Goal: Information Seeking & Learning: Check status

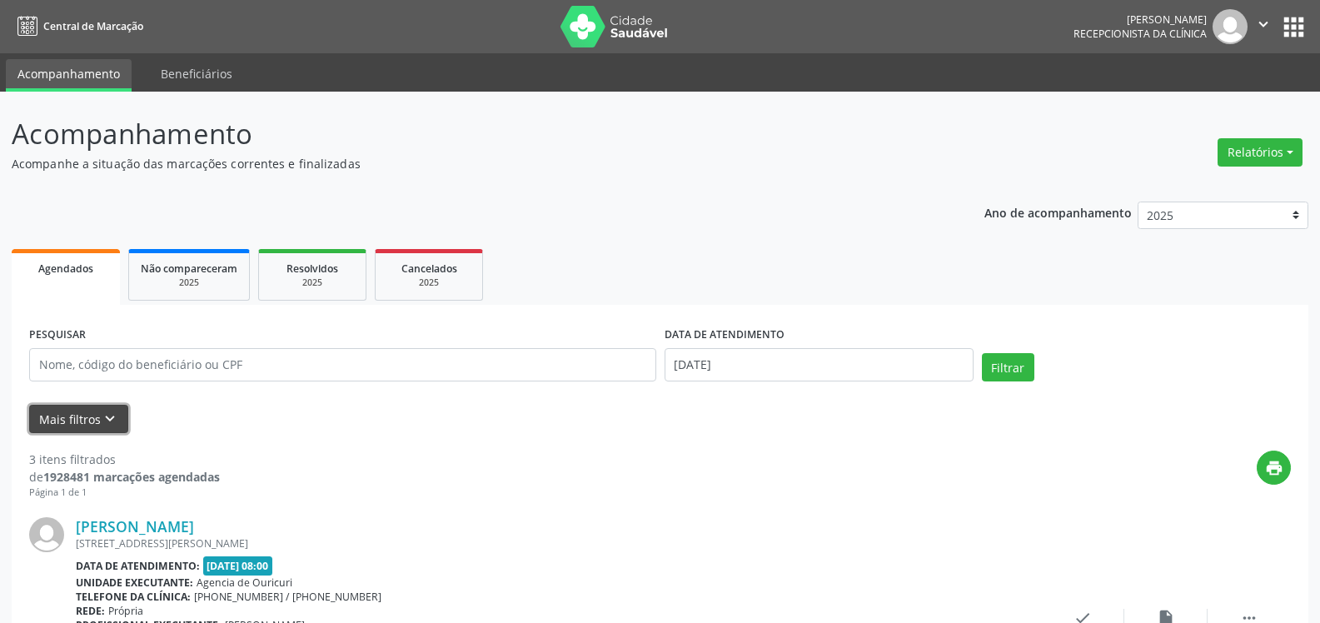
click at [92, 411] on button "Mais filtros keyboard_arrow_down" at bounding box center [78, 419] width 99 height 29
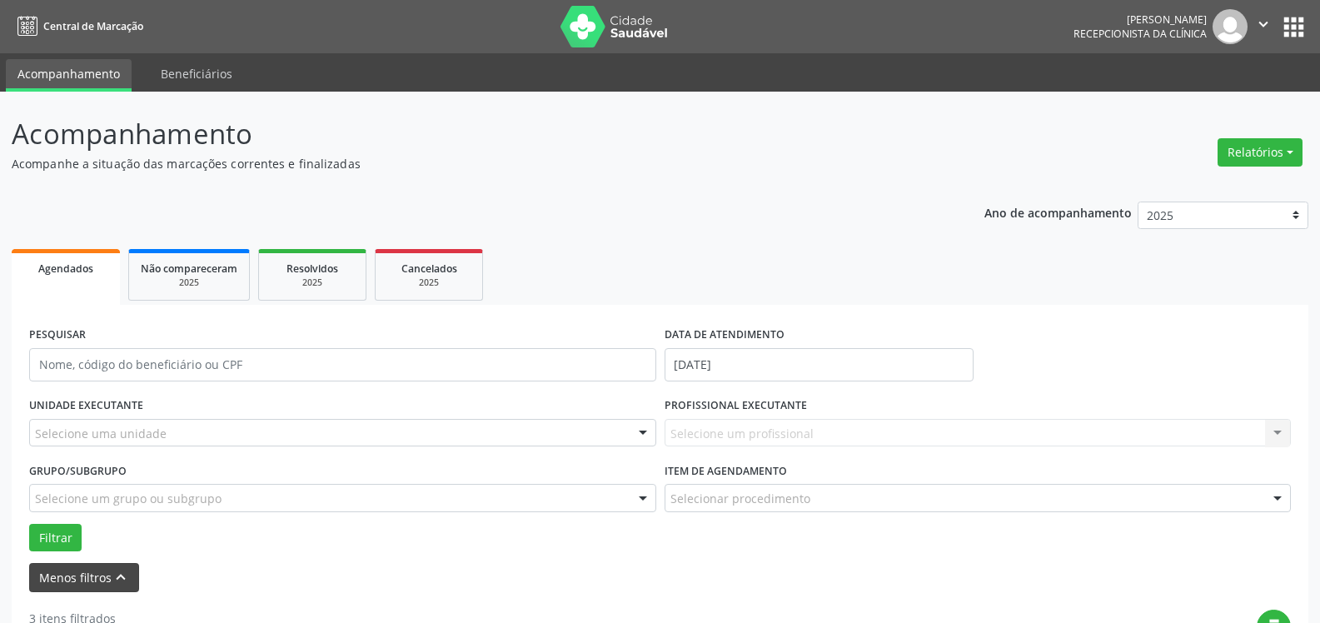
click at [92, 411] on label "UNIDADE EXECUTANTE" at bounding box center [86, 406] width 114 height 26
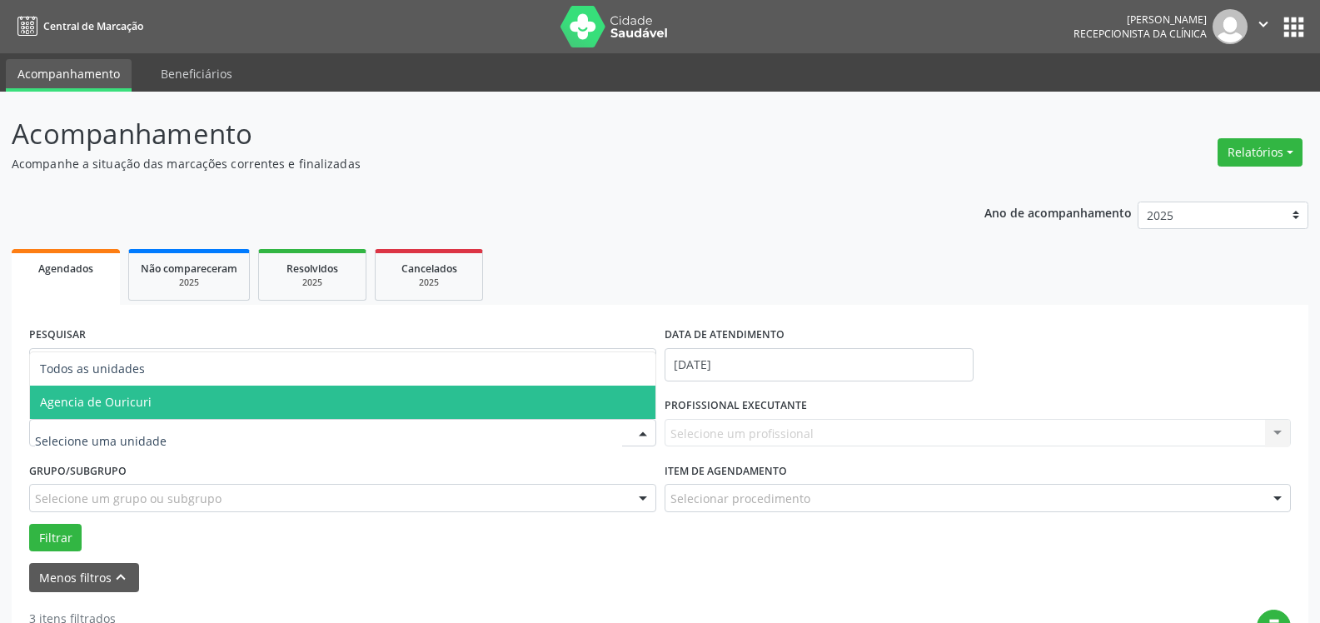
click at [113, 409] on span "Agencia de Ouricuri" at bounding box center [96, 402] width 112 height 16
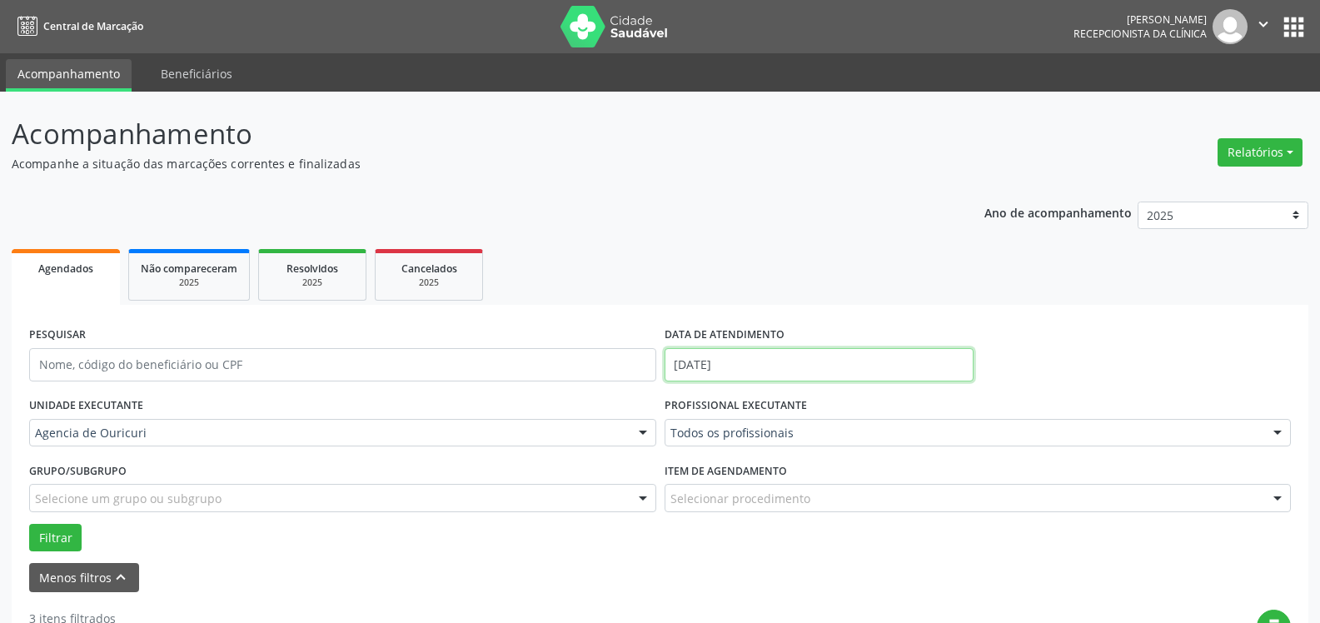
click at [780, 371] on input "[DATE]" at bounding box center [818, 364] width 309 height 33
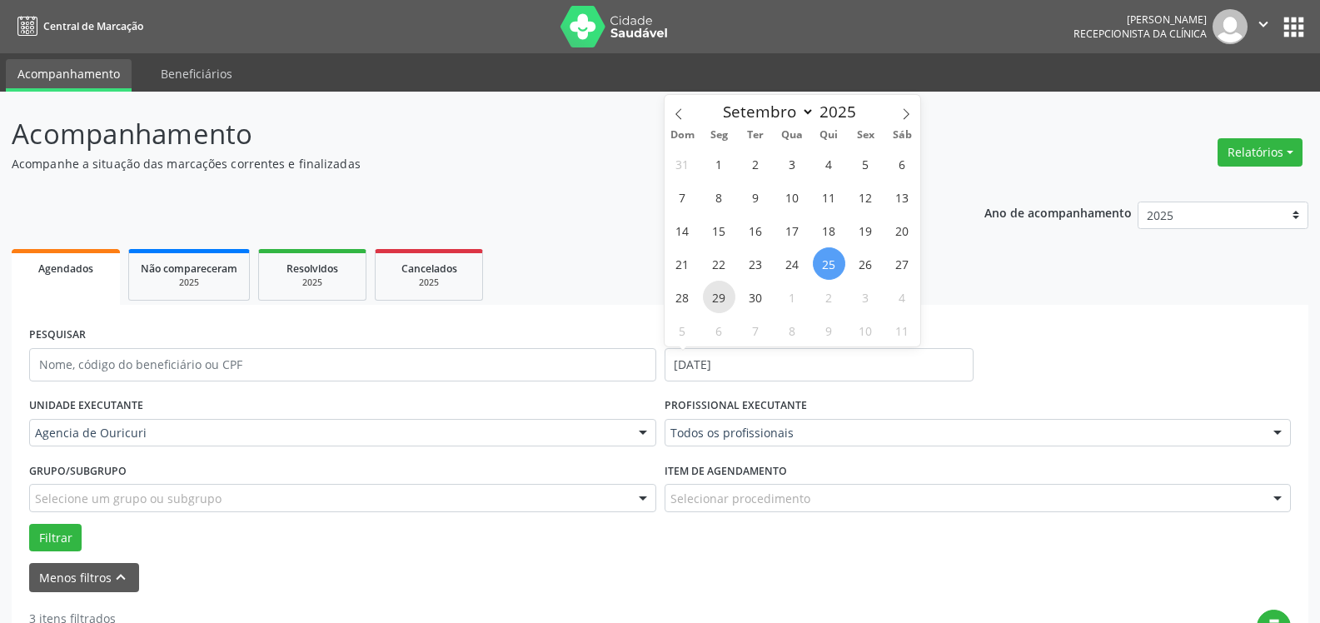
click at [722, 281] on span "29" at bounding box center [719, 297] width 32 height 32
type input "[DATE]"
click at [722, 291] on span "29" at bounding box center [719, 297] width 32 height 32
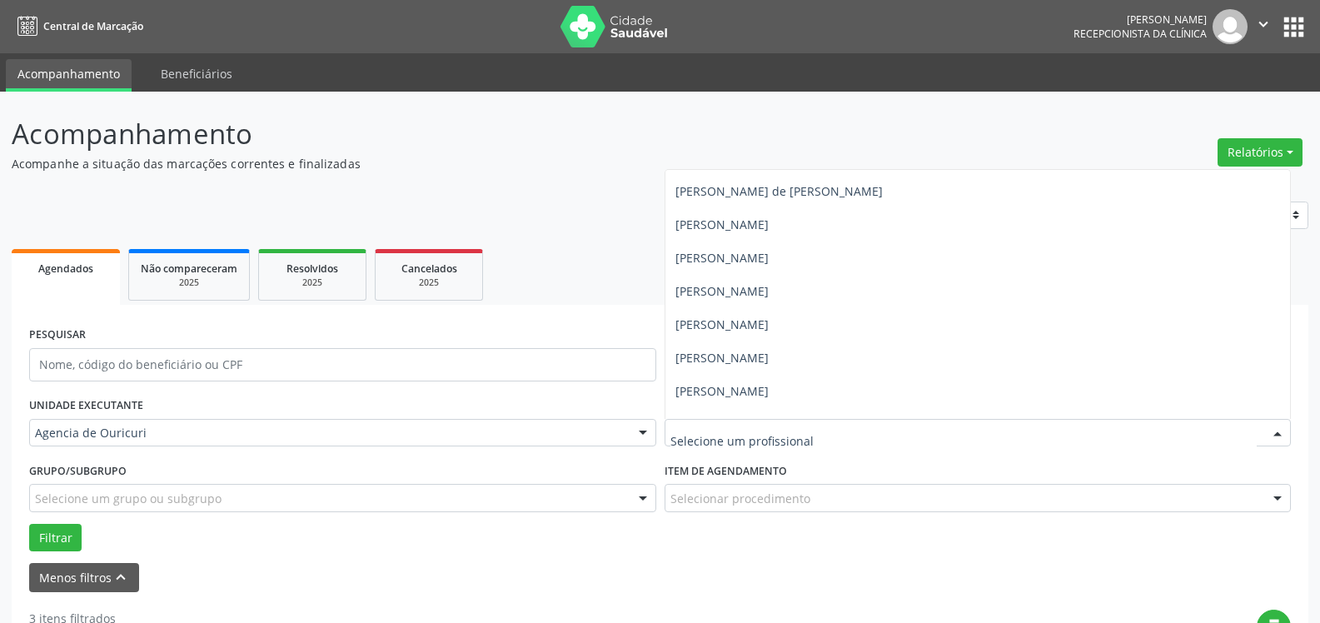
scroll to position [351, 0]
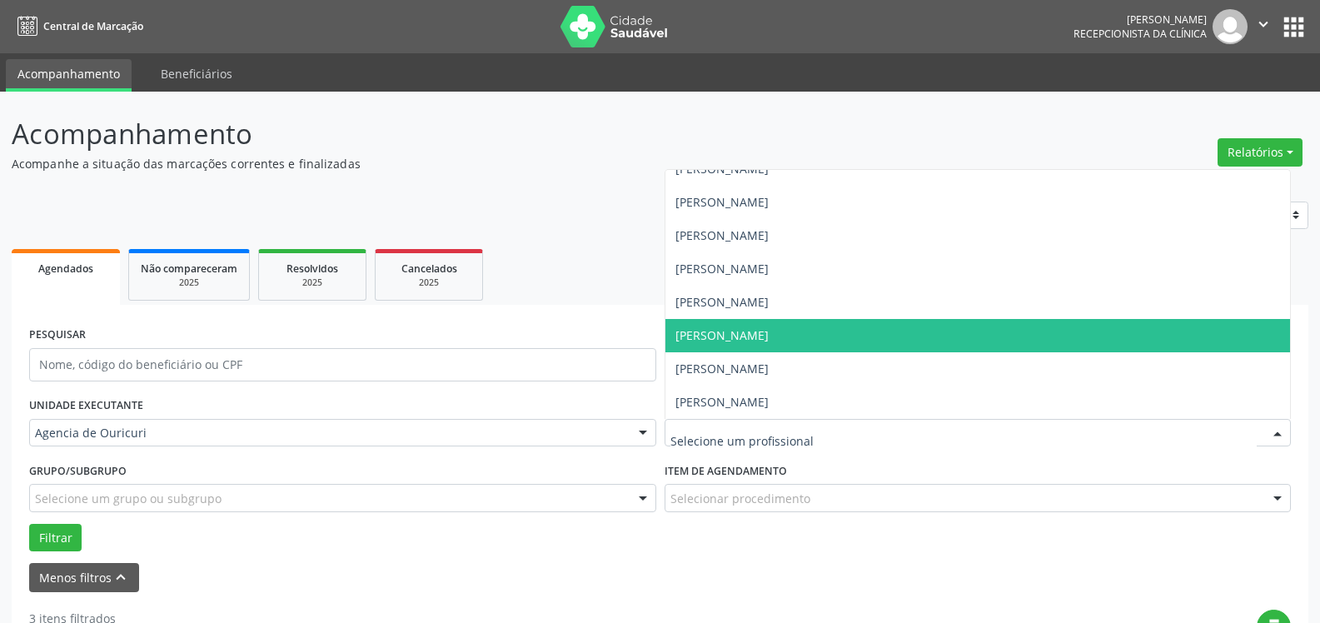
click at [783, 349] on span "[PERSON_NAME]" at bounding box center [977, 335] width 625 height 33
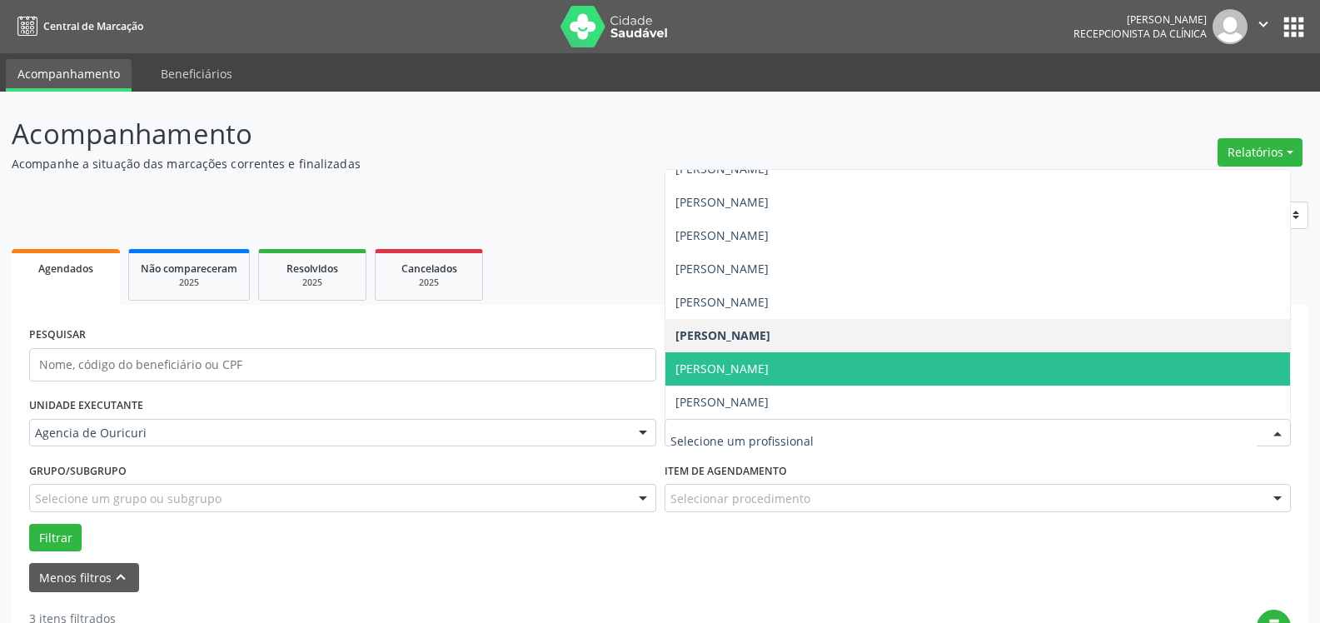
click at [765, 380] on span "[PERSON_NAME]" at bounding box center [977, 368] width 625 height 33
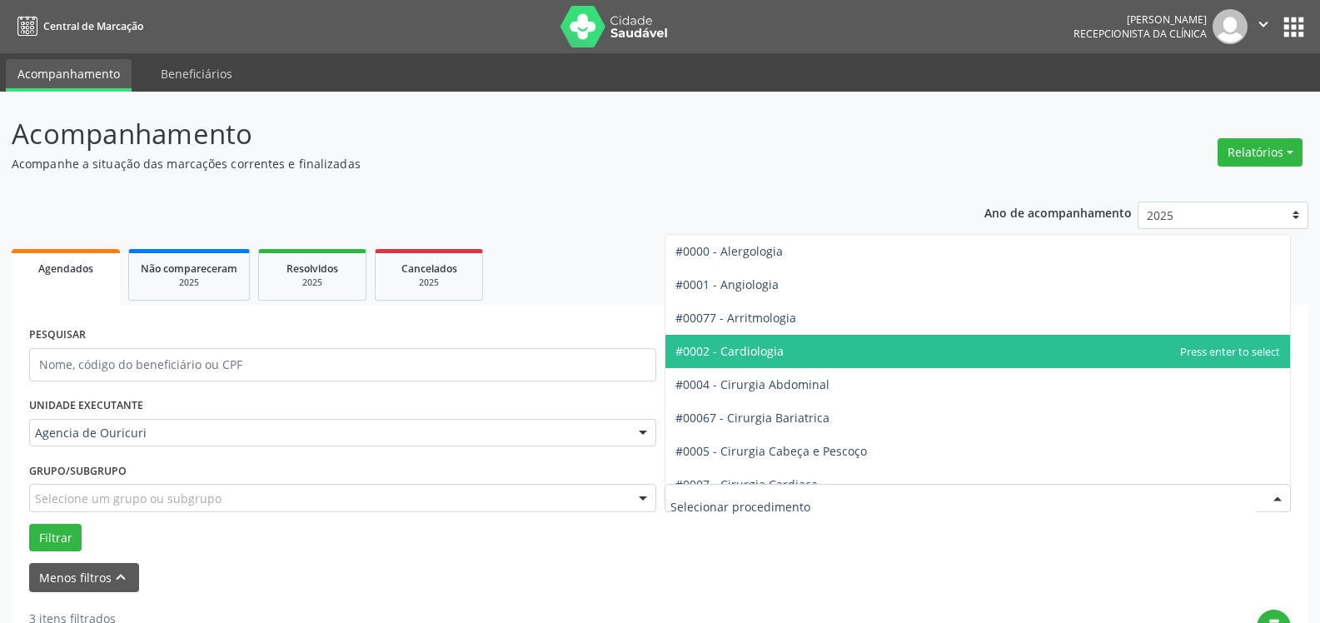
click at [772, 342] on span "#0002 - Cardiologia" at bounding box center [977, 351] width 625 height 33
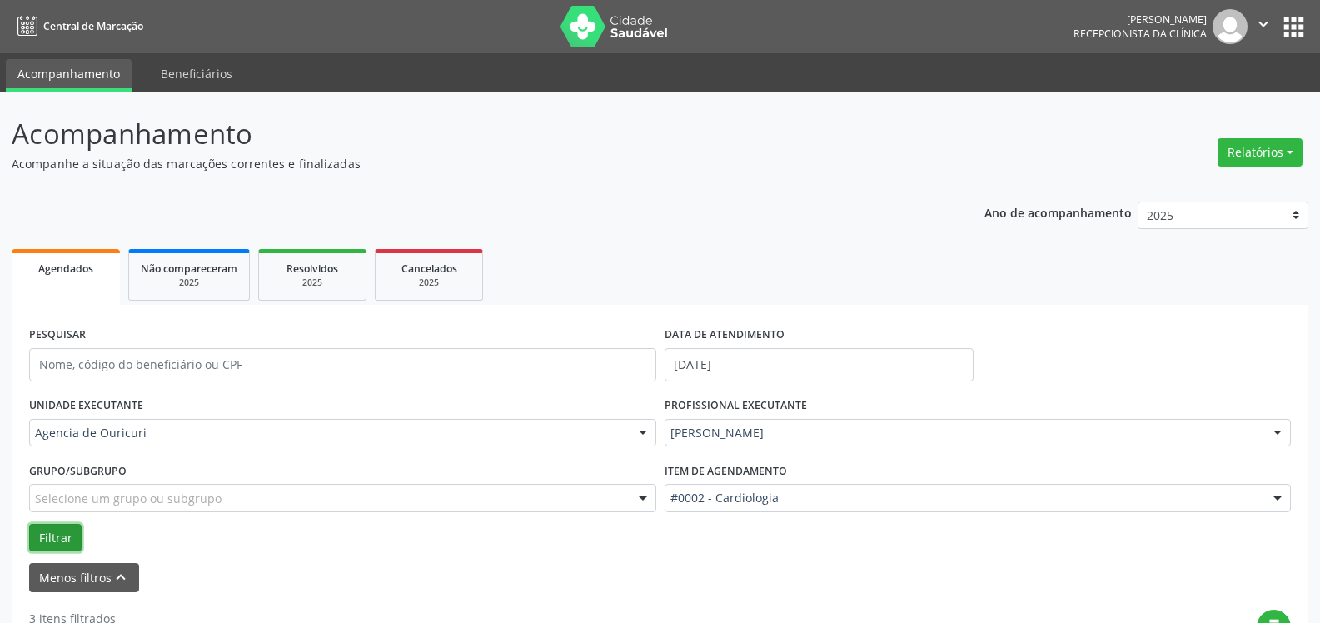
click at [72, 535] on button "Filtrar" at bounding box center [55, 538] width 52 height 28
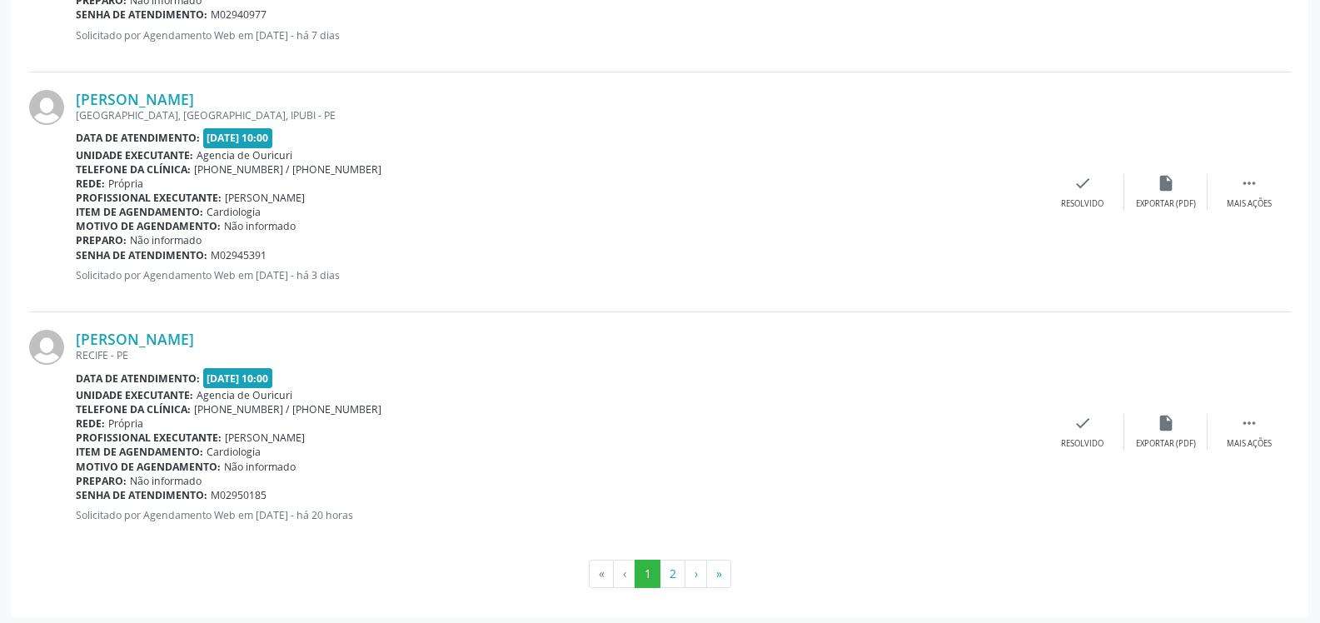
scroll to position [3712, 0]
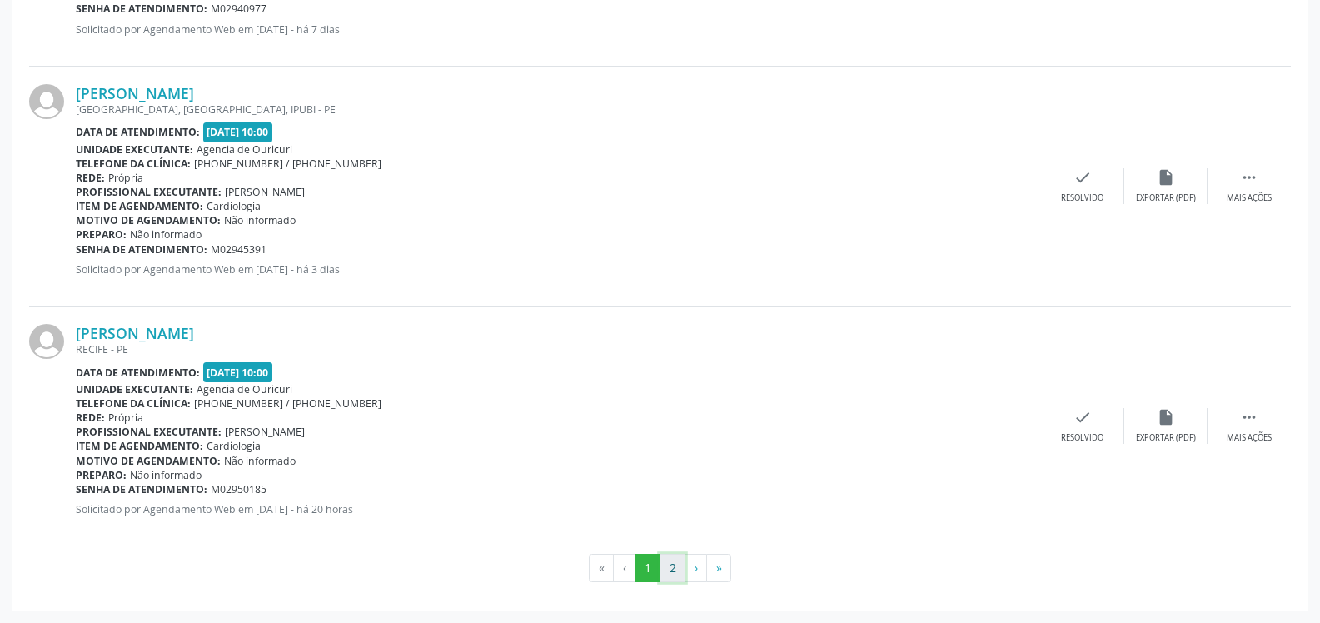
click at [666, 559] on button "2" at bounding box center [672, 568] width 26 height 28
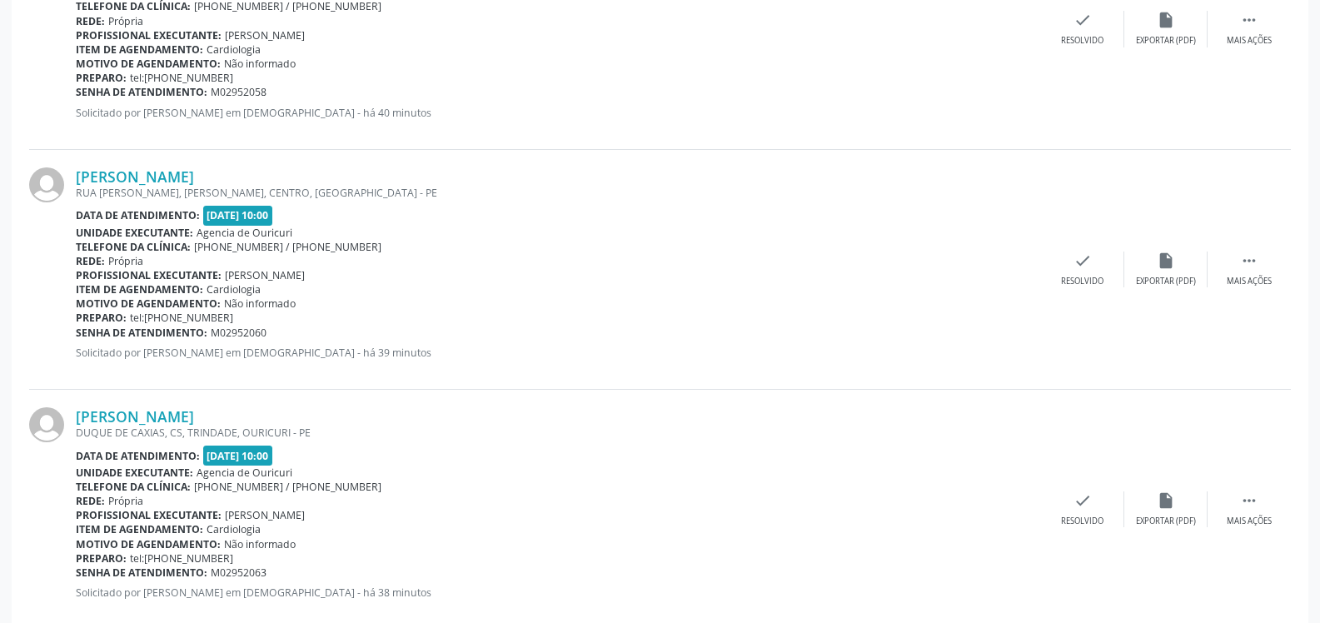
scroll to position [832, 0]
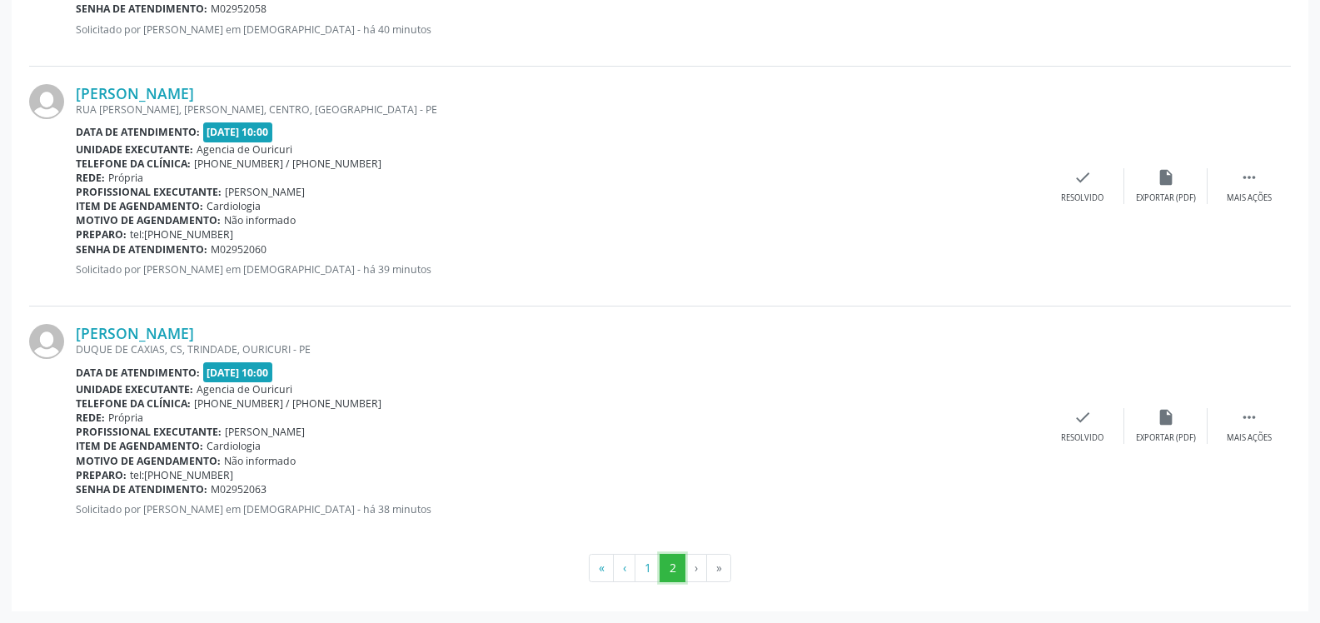
click at [685, 570] on button "2" at bounding box center [672, 568] width 26 height 28
click at [694, 570] on li "›" at bounding box center [696, 568] width 22 height 28
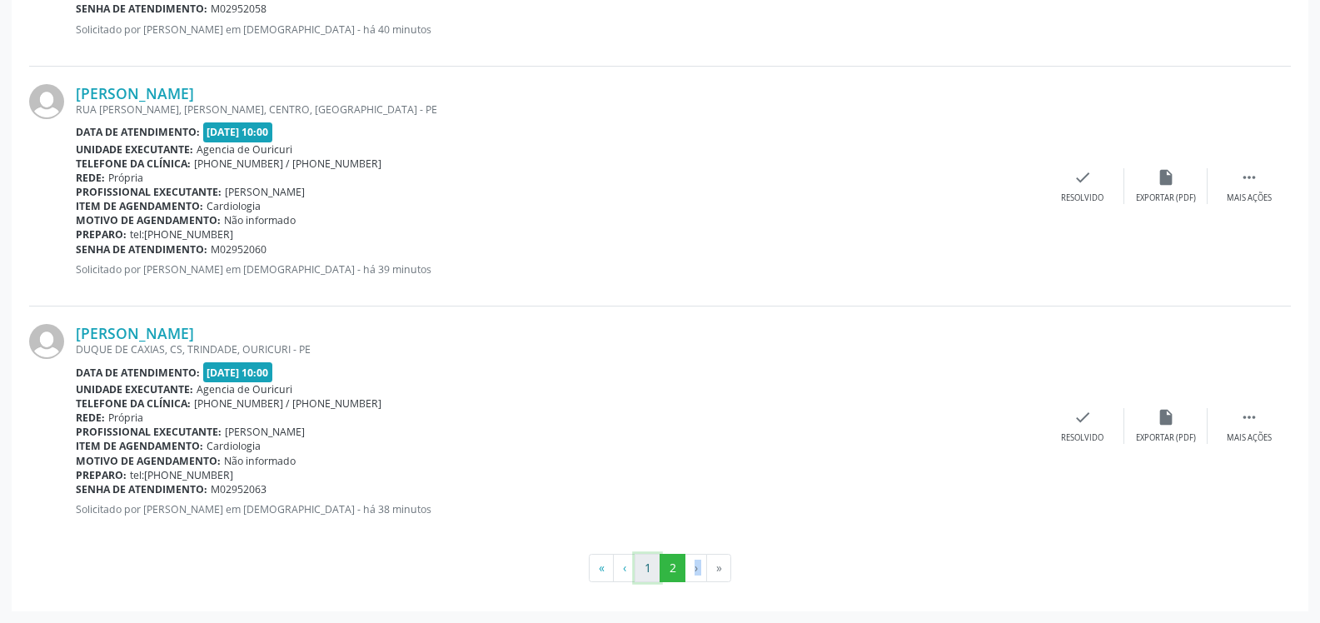
click at [639, 568] on button "1" at bounding box center [647, 568] width 26 height 28
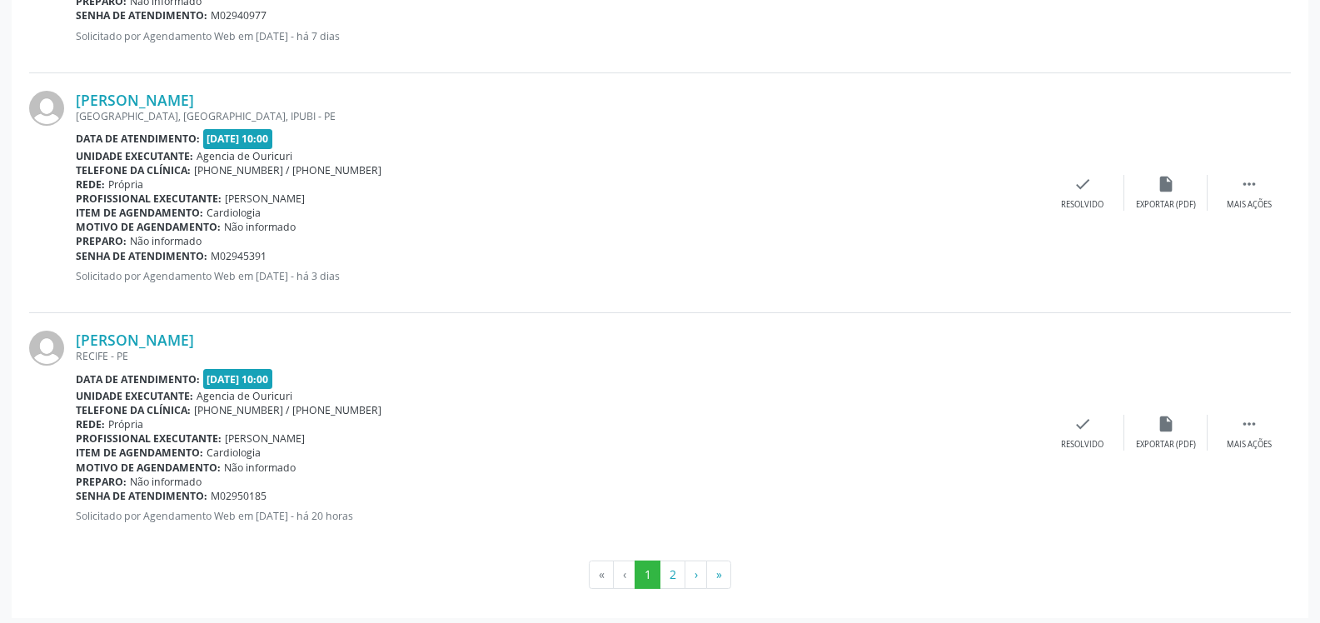
scroll to position [3712, 0]
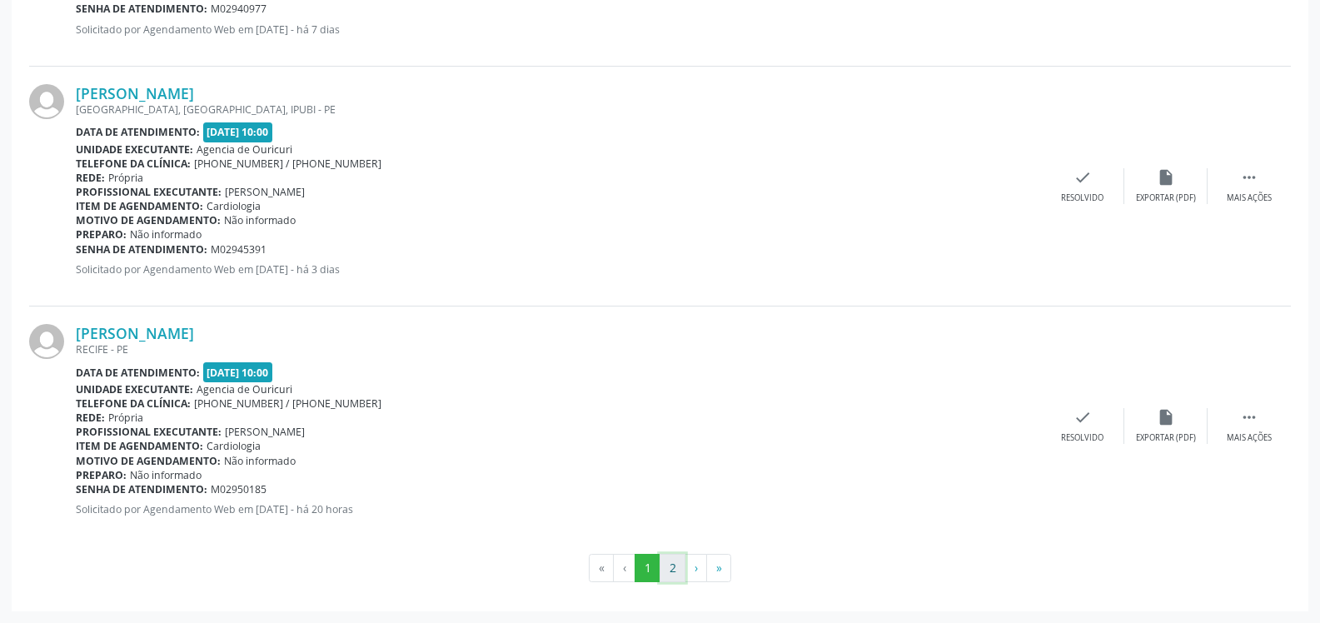
click at [669, 570] on button "2" at bounding box center [672, 568] width 26 height 28
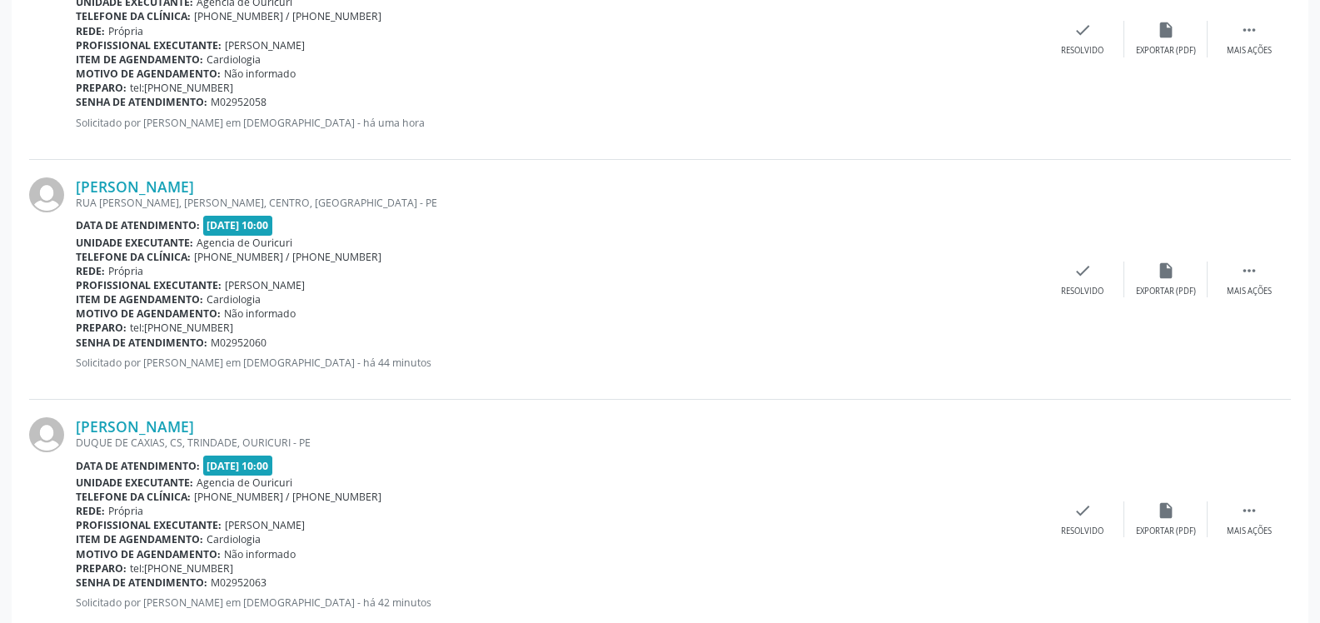
scroll to position [832, 0]
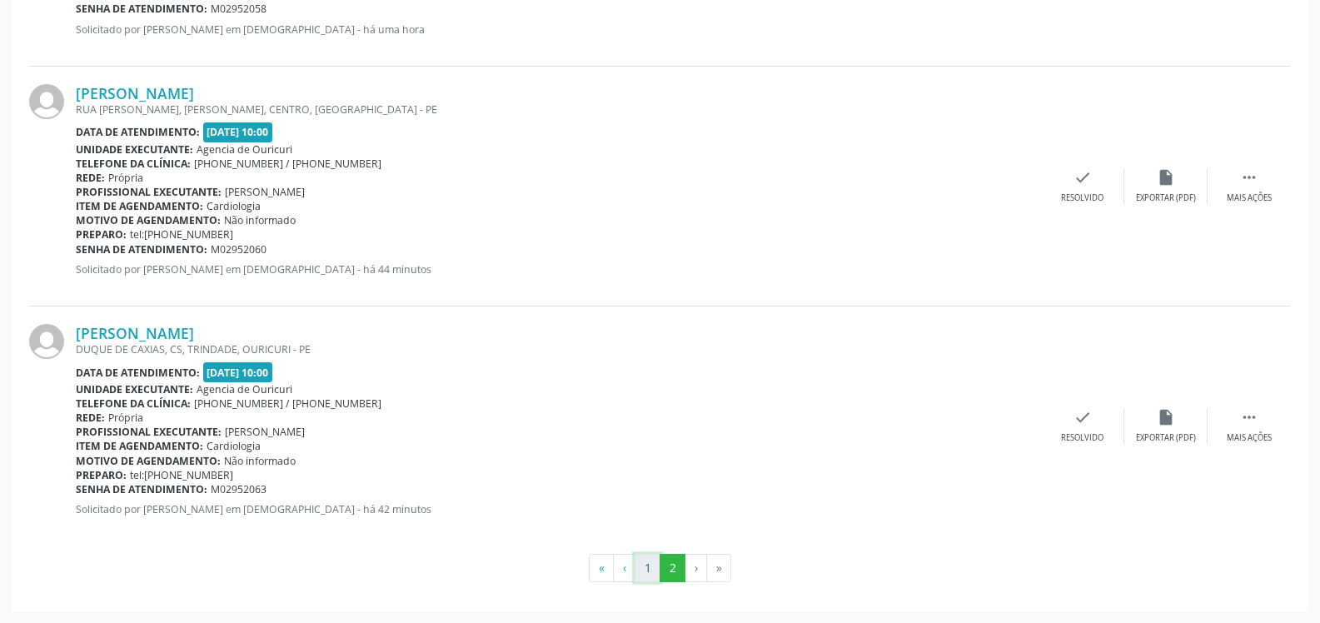
click at [646, 566] on button "1" at bounding box center [647, 568] width 26 height 28
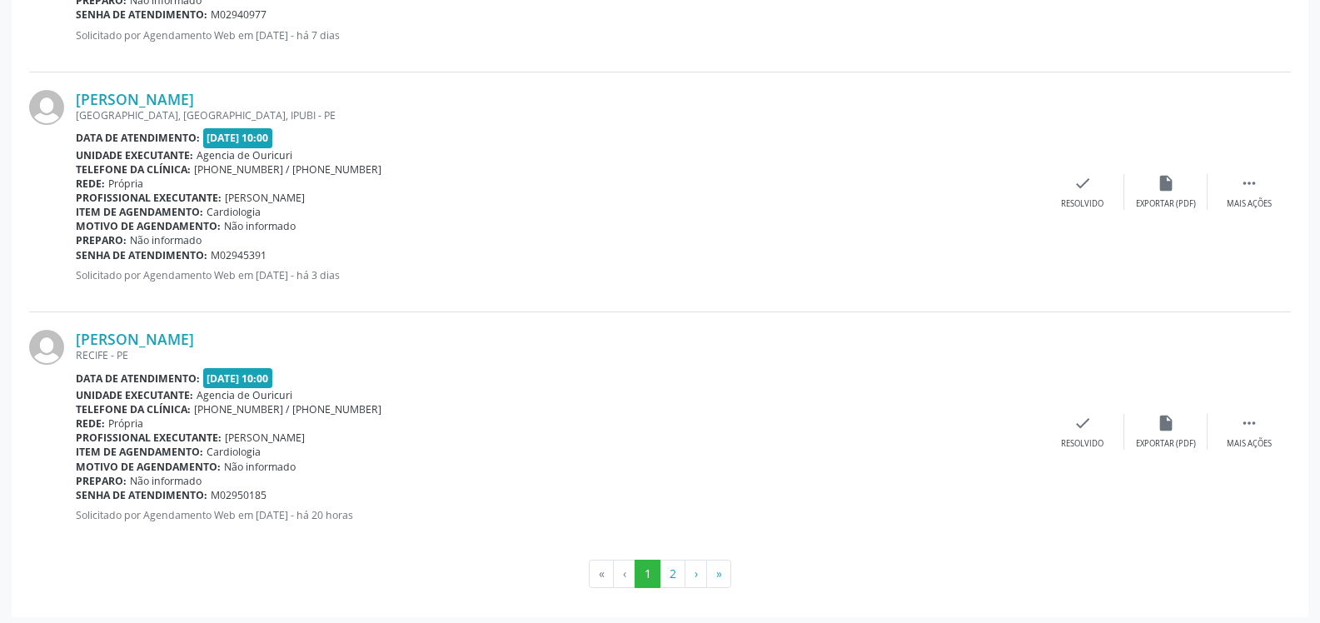
scroll to position [3712, 0]
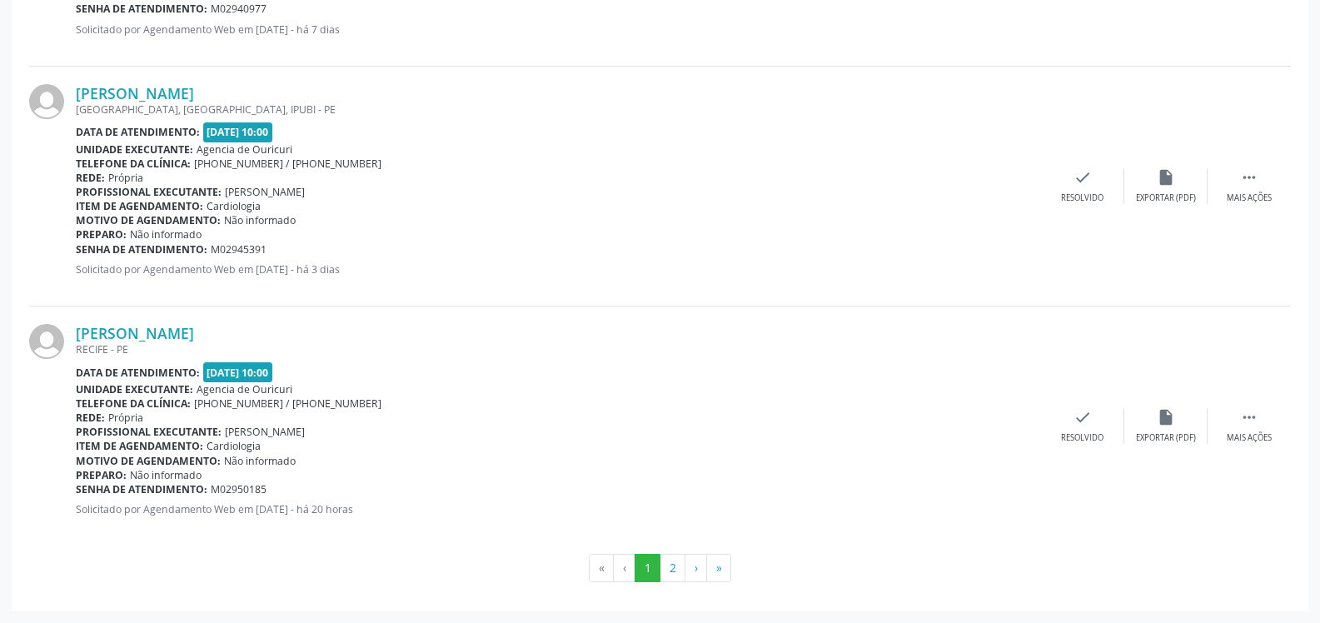
click at [447, 268] on p "Solicitado por Agendamento Web em [DATE] - há 3 dias" at bounding box center [558, 269] width 965 height 14
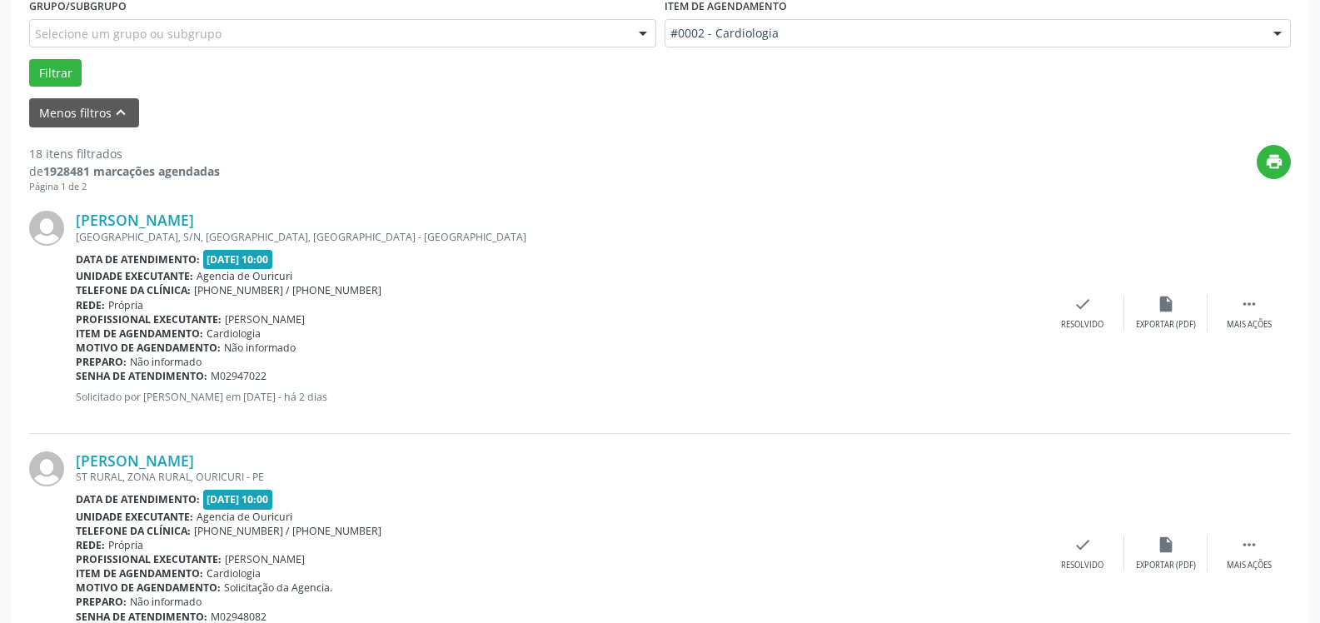
scroll to position [48, 0]
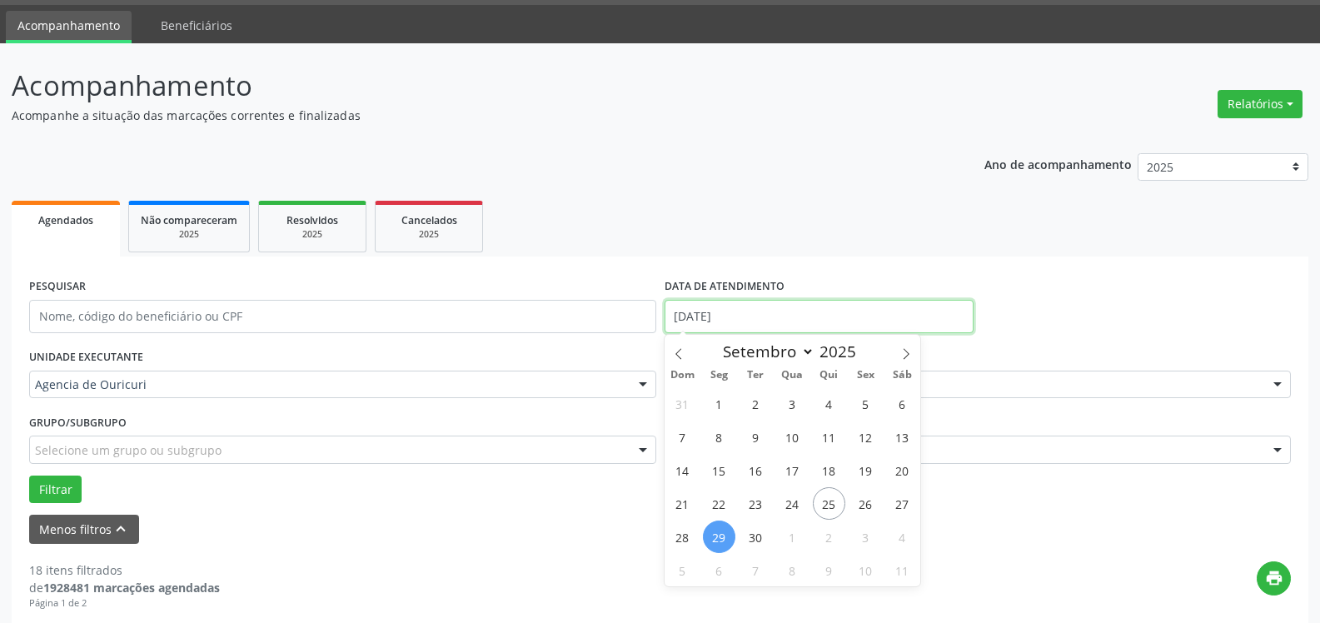
click at [830, 305] on input "[DATE]" at bounding box center [818, 316] width 309 height 33
click at [719, 536] on span "29" at bounding box center [719, 536] width 32 height 32
type input "[DATE]"
click at [719, 536] on span "29" at bounding box center [719, 536] width 32 height 32
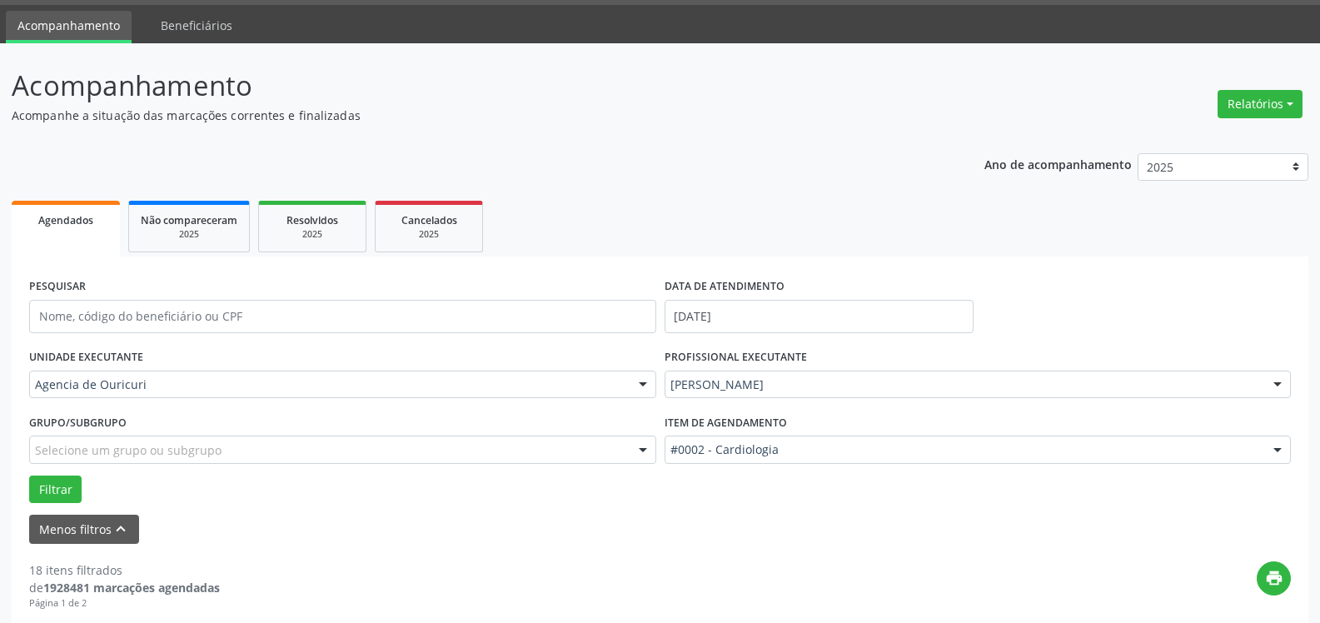
click at [159, 374] on div "Agencia de Ouricuri" at bounding box center [342, 385] width 627 height 28
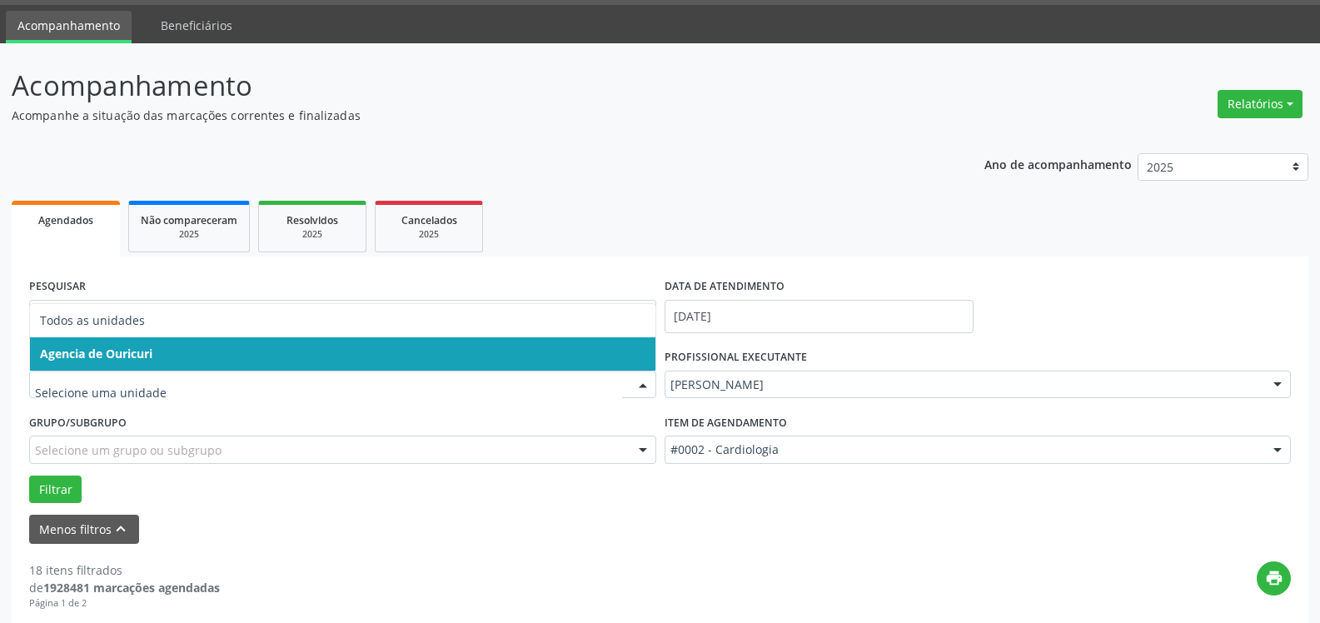
click at [164, 390] on input "text" at bounding box center [328, 392] width 587 height 33
click at [112, 350] on span "Agencia de Ouricuri" at bounding box center [96, 354] width 112 height 16
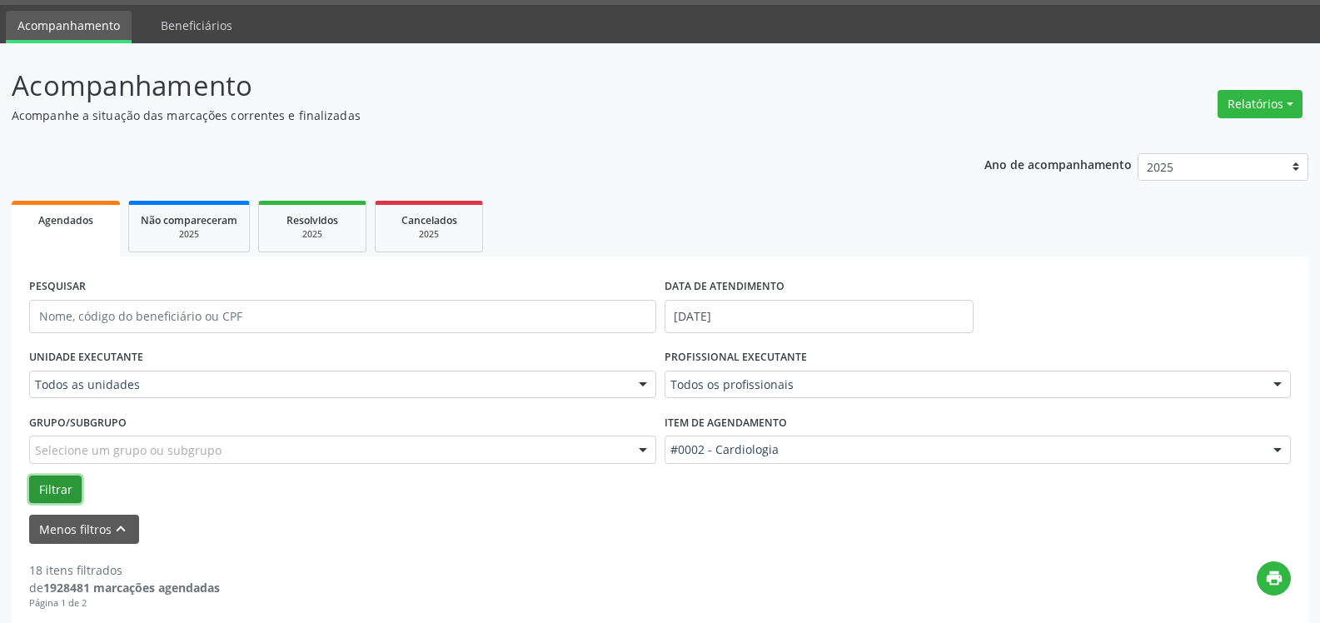
click at [75, 485] on button "Filtrar" at bounding box center [55, 489] width 52 height 28
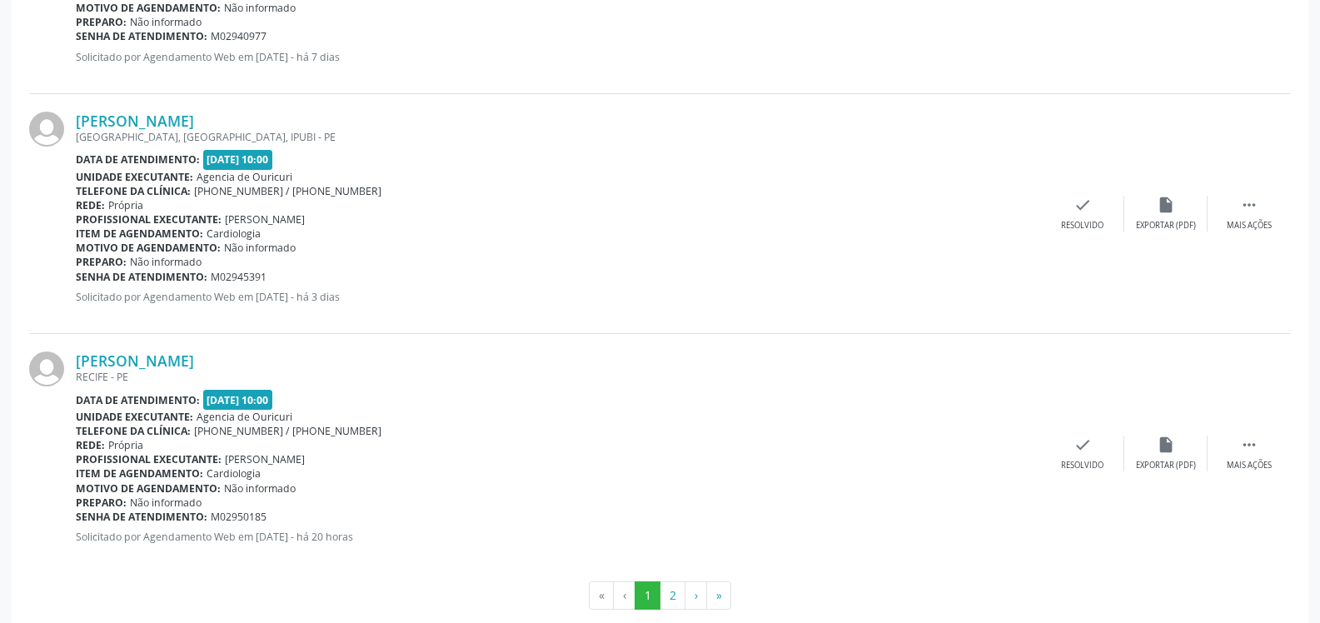
scroll to position [3712, 0]
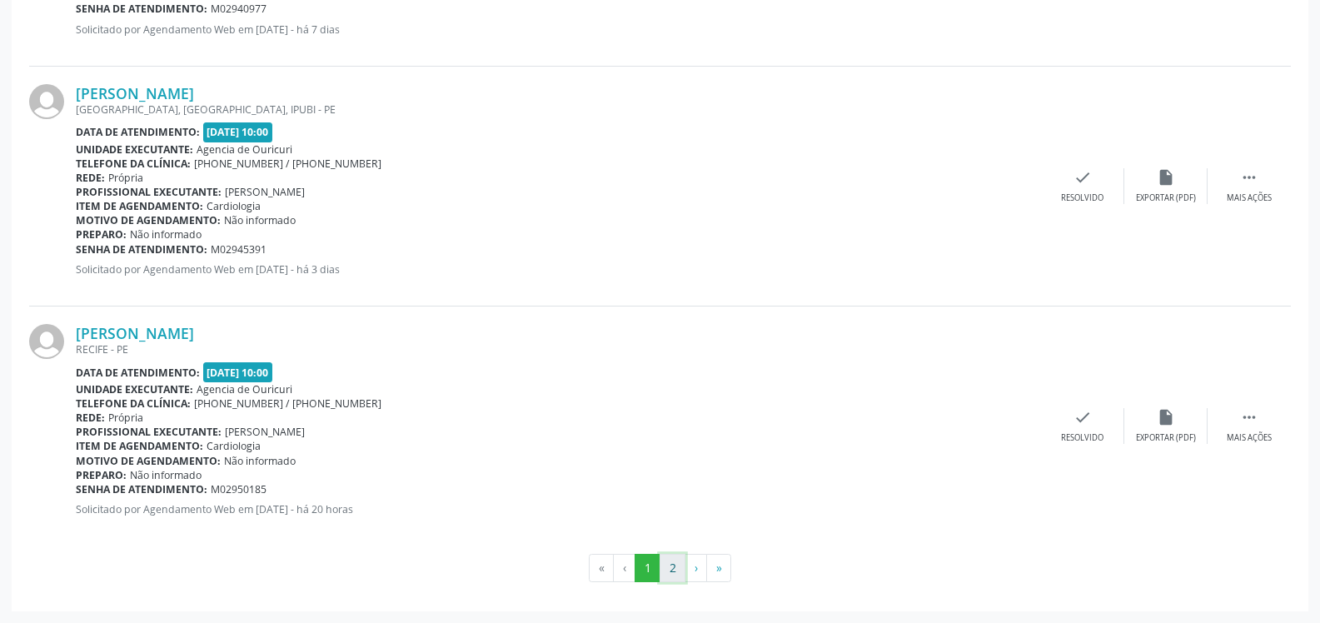
click at [682, 574] on button "2" at bounding box center [672, 568] width 26 height 28
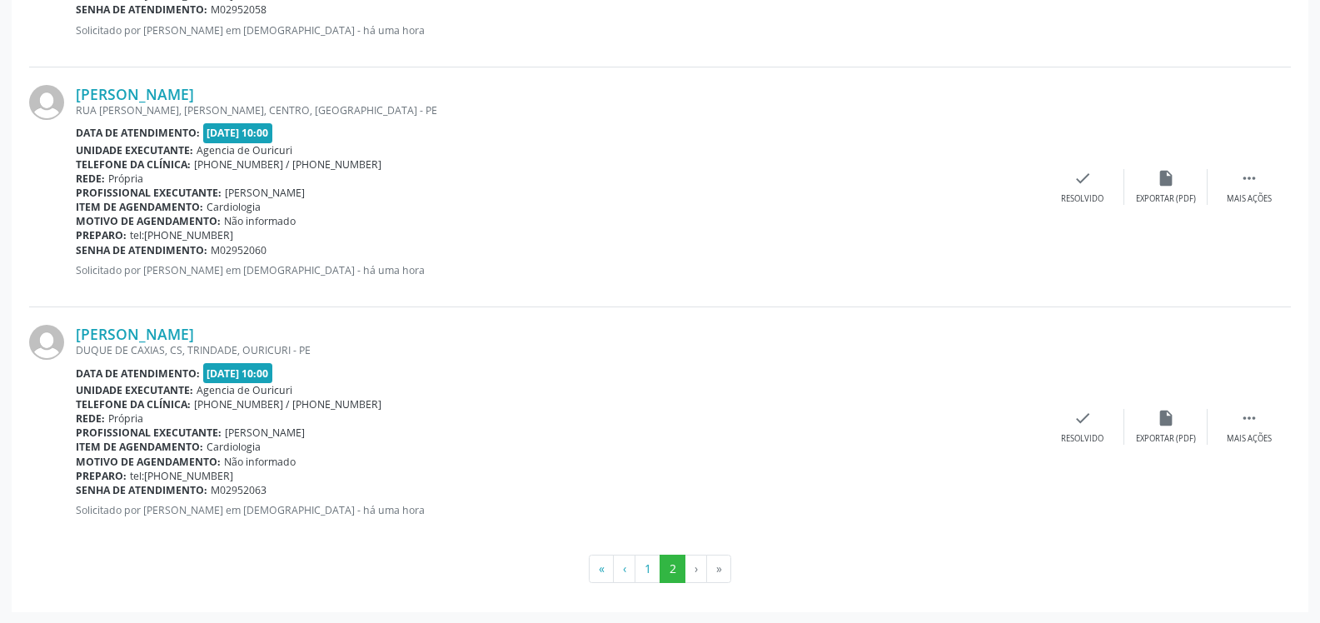
scroll to position [832, 0]
click at [690, 566] on li "›" at bounding box center [696, 568] width 22 height 28
click at [725, 566] on li "»" at bounding box center [719, 568] width 24 height 28
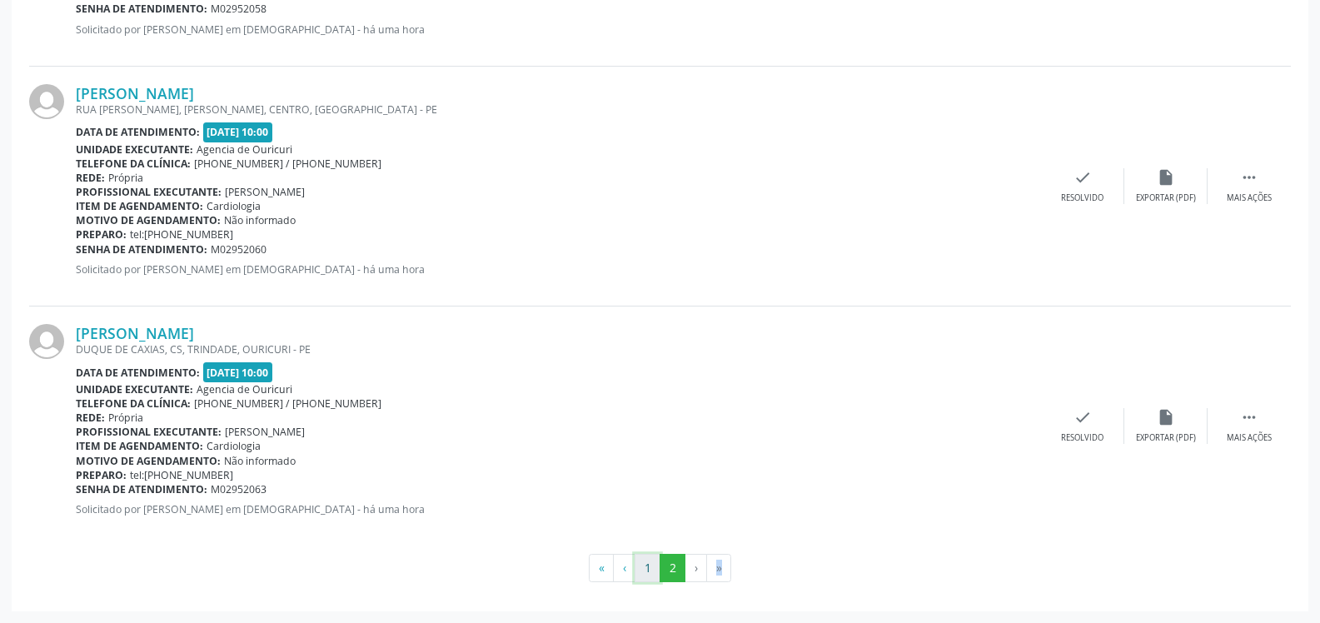
click at [644, 569] on button "1" at bounding box center [647, 568] width 26 height 28
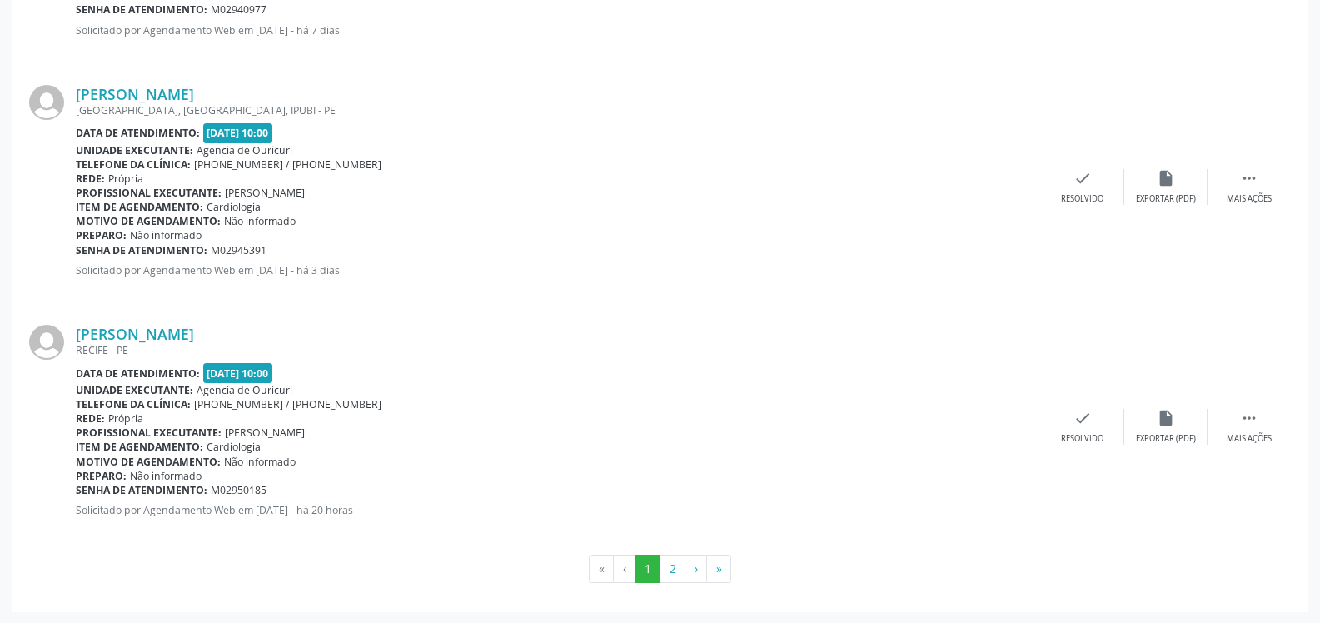
scroll to position [3712, 0]
click at [662, 574] on button "2" at bounding box center [672, 568] width 26 height 28
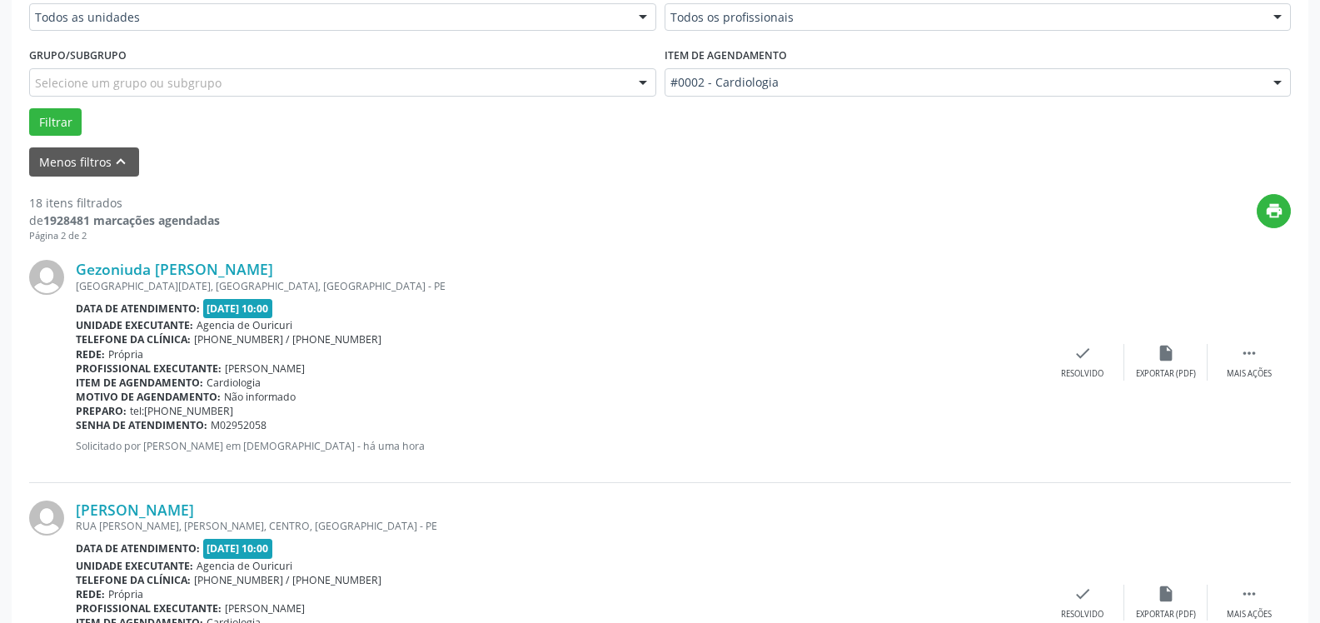
scroll to position [0, 0]
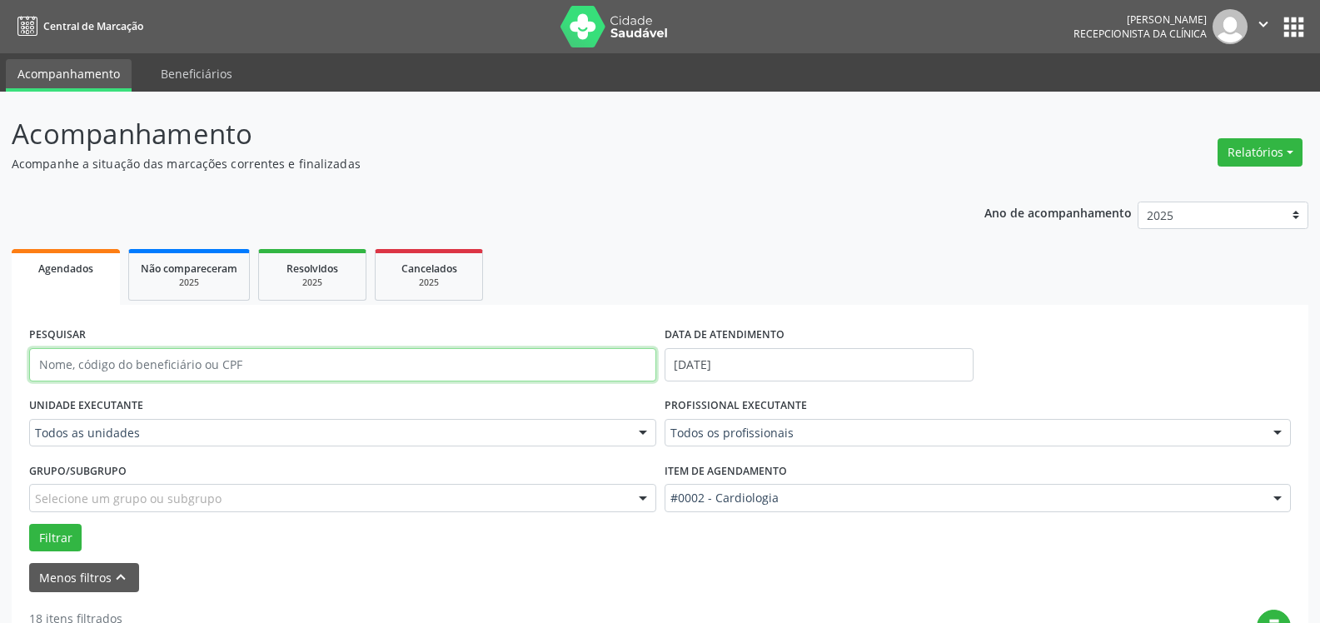
click at [153, 358] on input "text" at bounding box center [342, 364] width 627 height 33
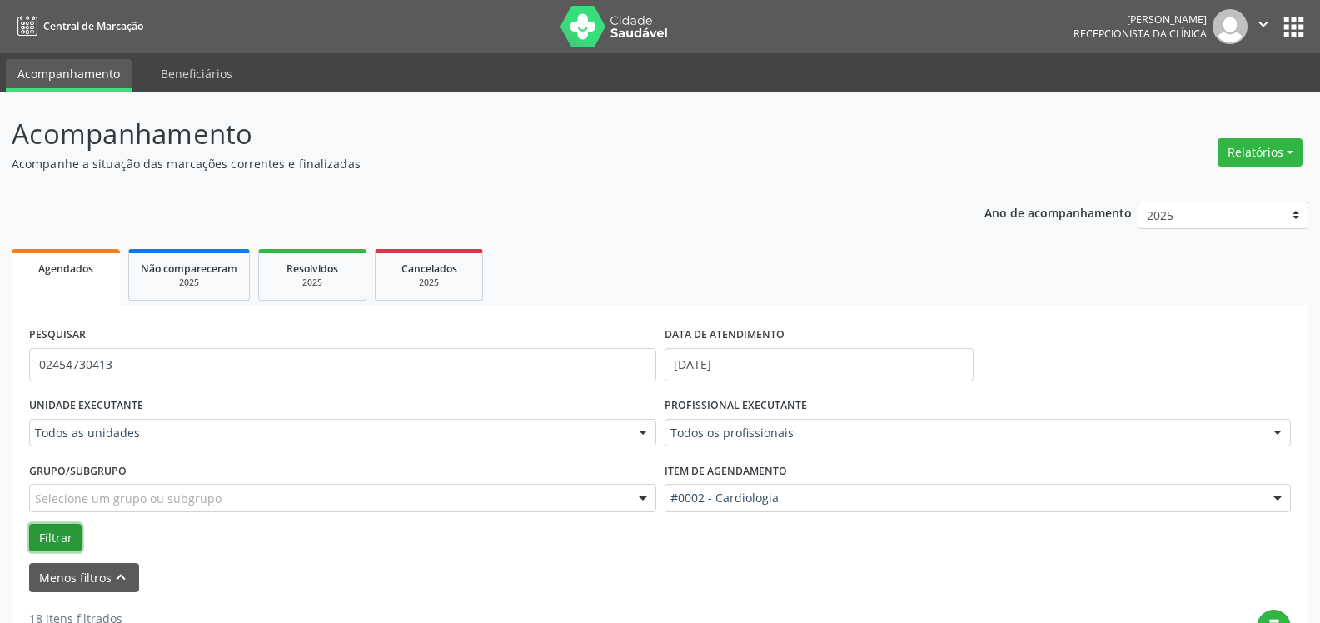
click at [62, 546] on button "Filtrar" at bounding box center [55, 538] width 52 height 28
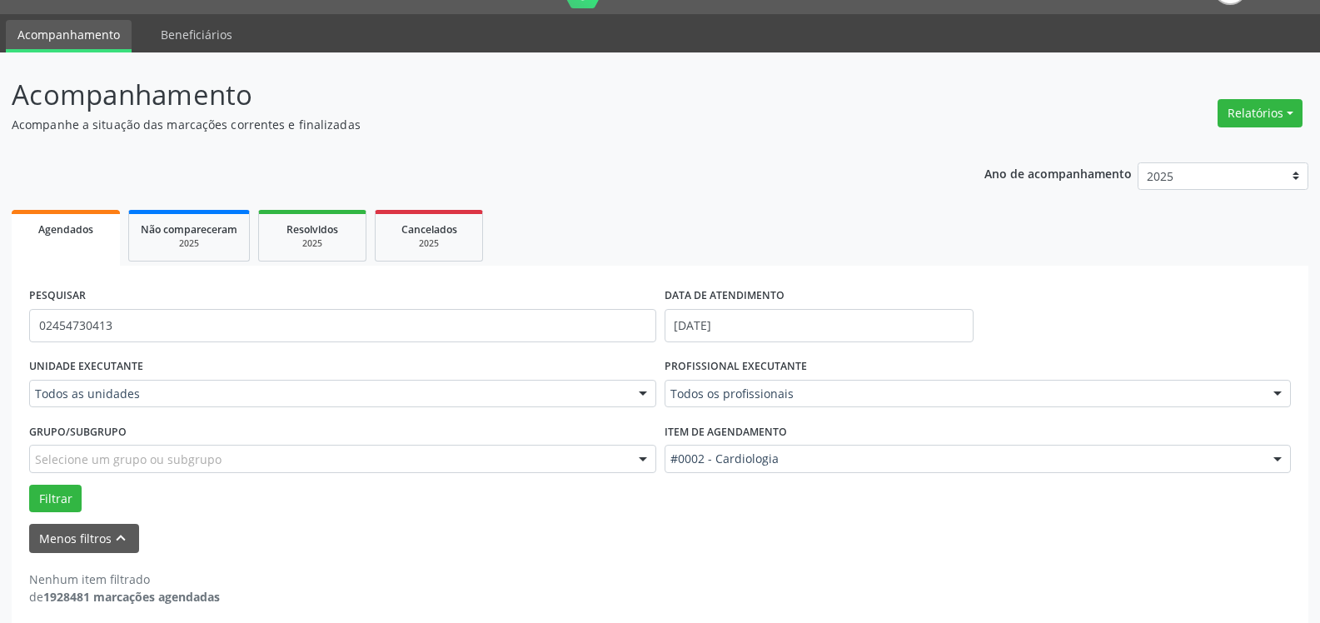
scroll to position [51, 0]
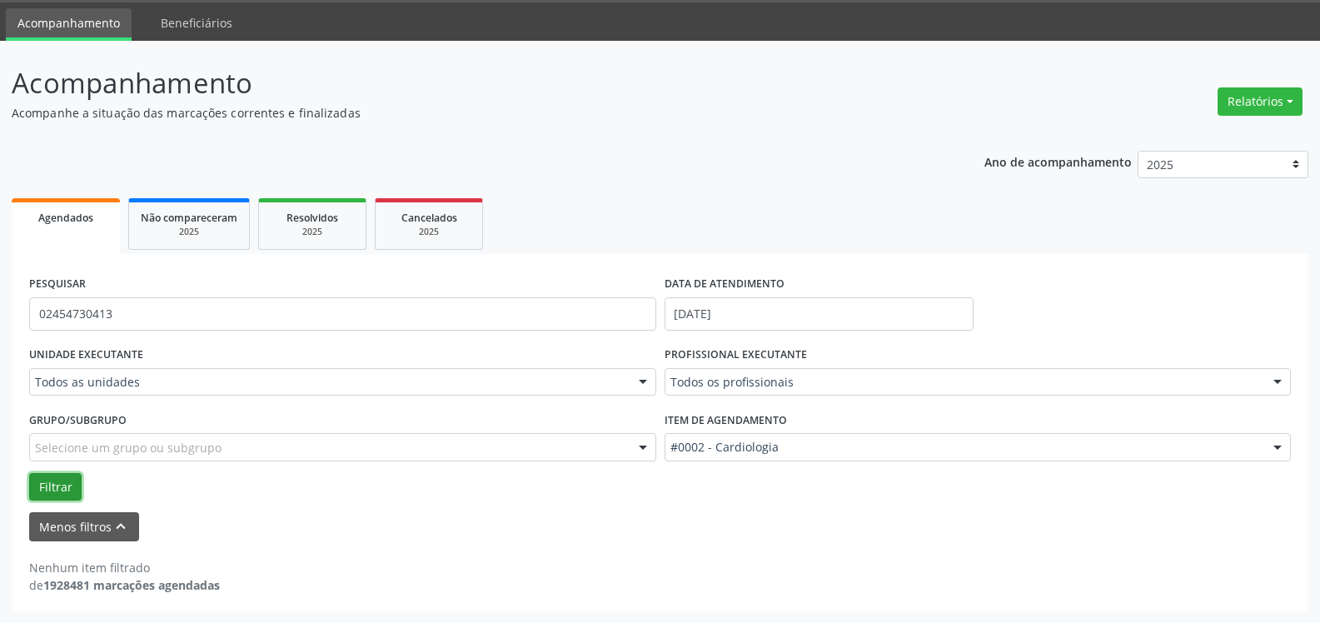
click at [42, 492] on button "Filtrar" at bounding box center [55, 487] width 52 height 28
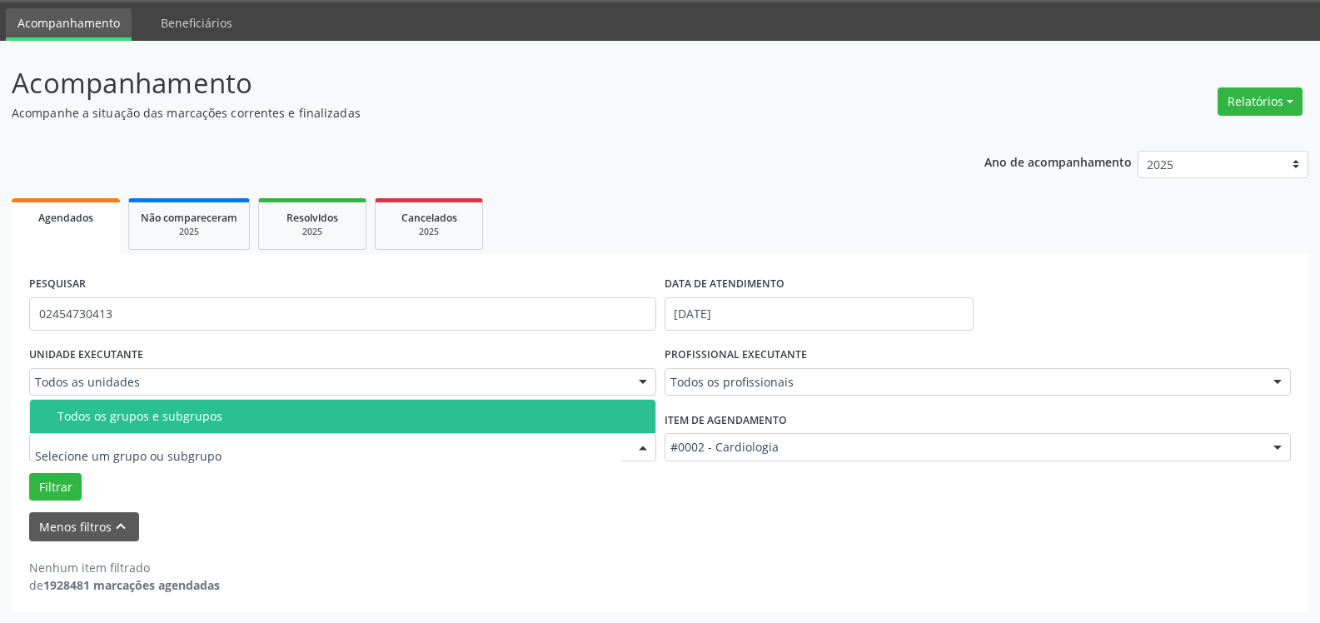
click at [111, 400] on span "Todos os grupos e subgrupos" at bounding box center [342, 416] width 625 height 33
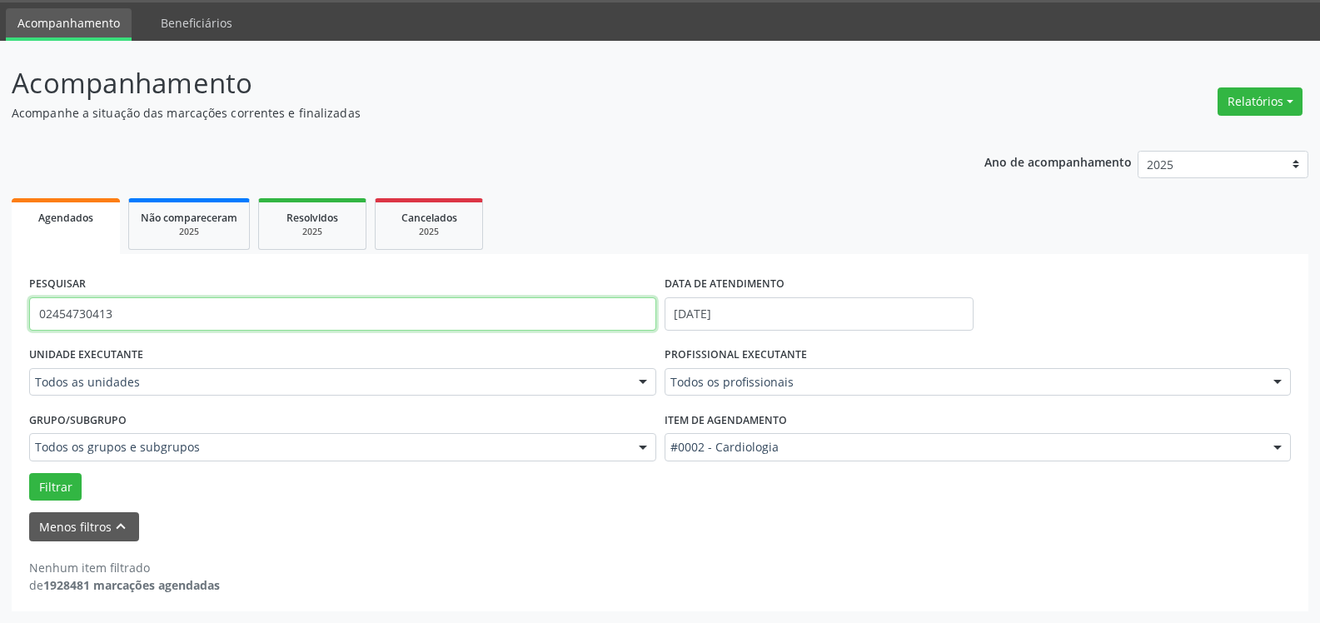
click at [133, 313] on input "02454730413" at bounding box center [342, 313] width 627 height 33
type input "0"
type input "silvana de [PERSON_NAME]"
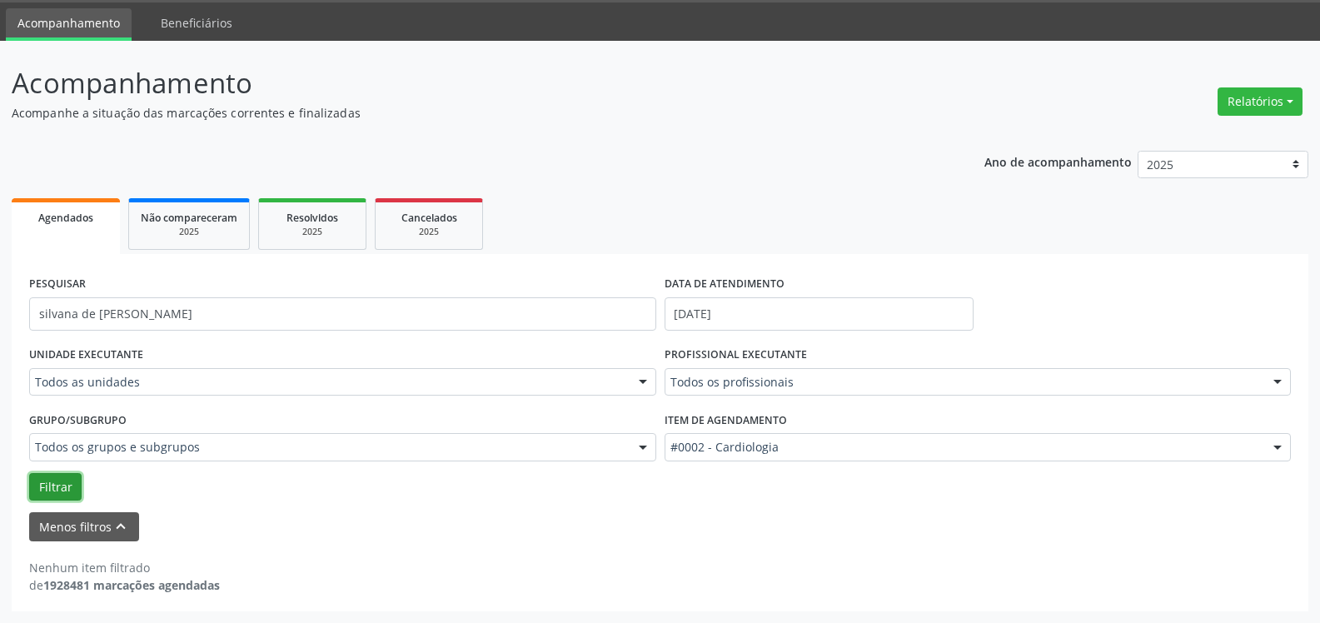
click at [73, 488] on button "Filtrar" at bounding box center [55, 487] width 52 height 28
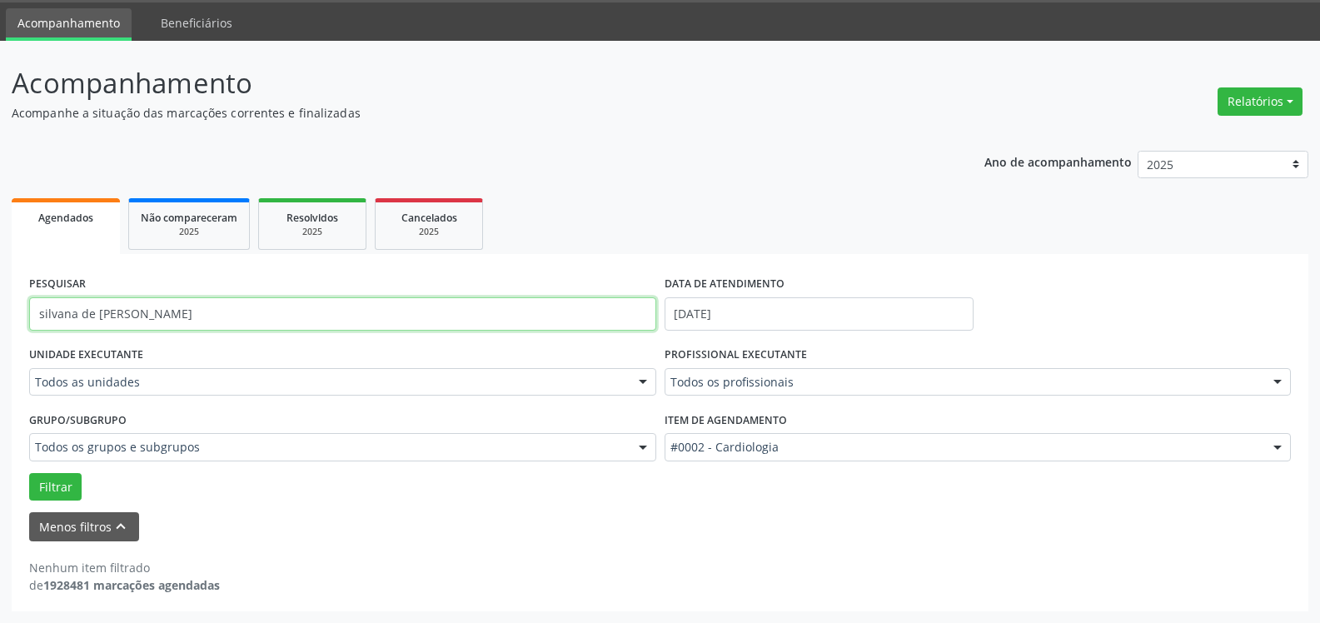
click at [226, 311] on input "silvana de [PERSON_NAME]" at bounding box center [342, 313] width 627 height 33
drag, startPoint x: 226, startPoint y: 311, endPoint x: 26, endPoint y: 302, distance: 200.8
click at [26, 302] on div "PESQUISAR silvana de [PERSON_NAME]" at bounding box center [342, 306] width 635 height 71
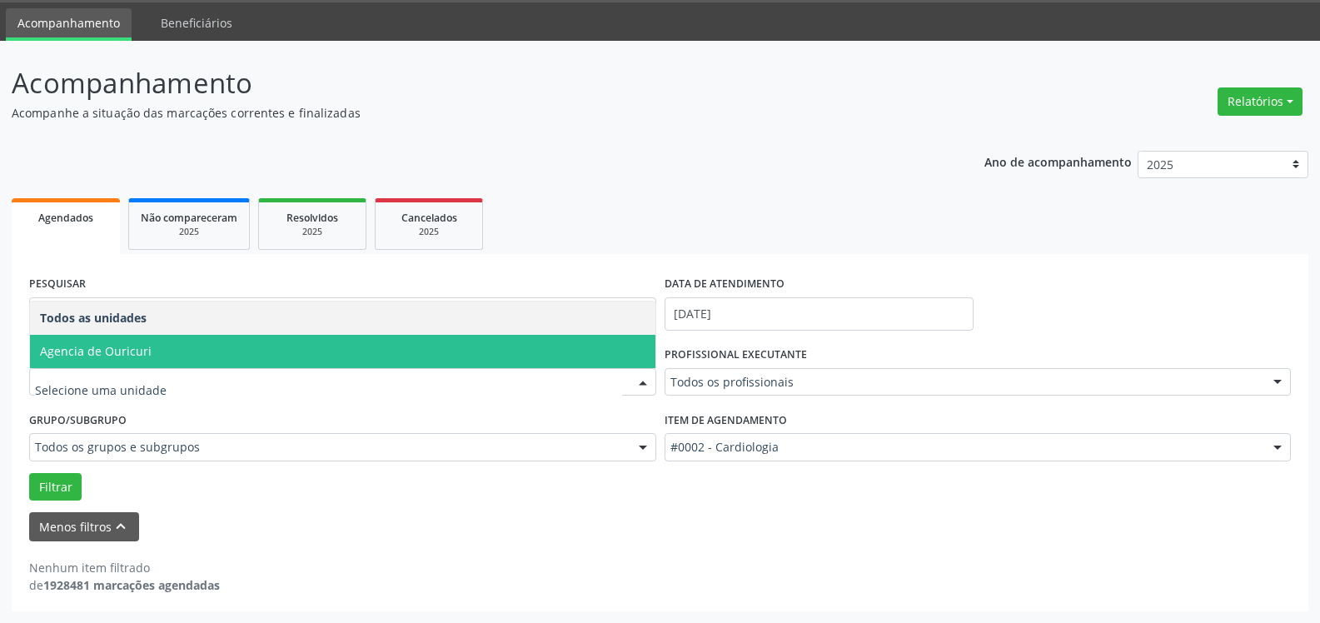
click at [135, 345] on span "Agencia de Ouricuri" at bounding box center [96, 351] width 112 height 16
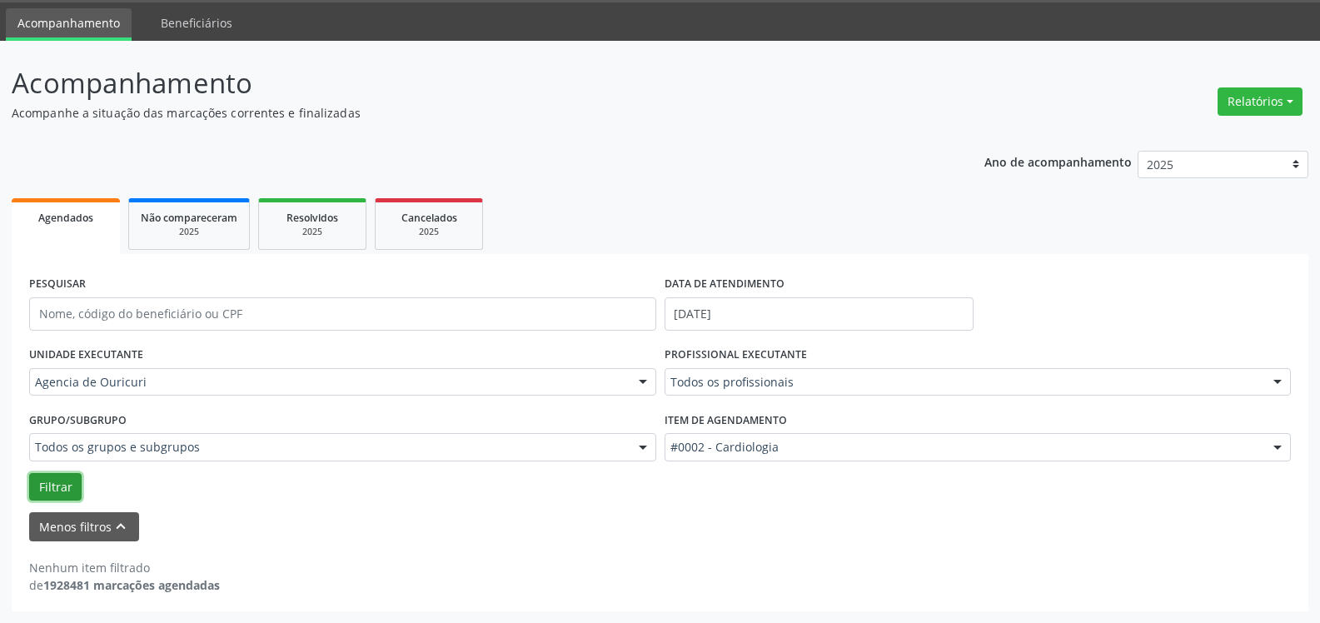
click at [61, 473] on button "Filtrar" at bounding box center [55, 487] width 52 height 28
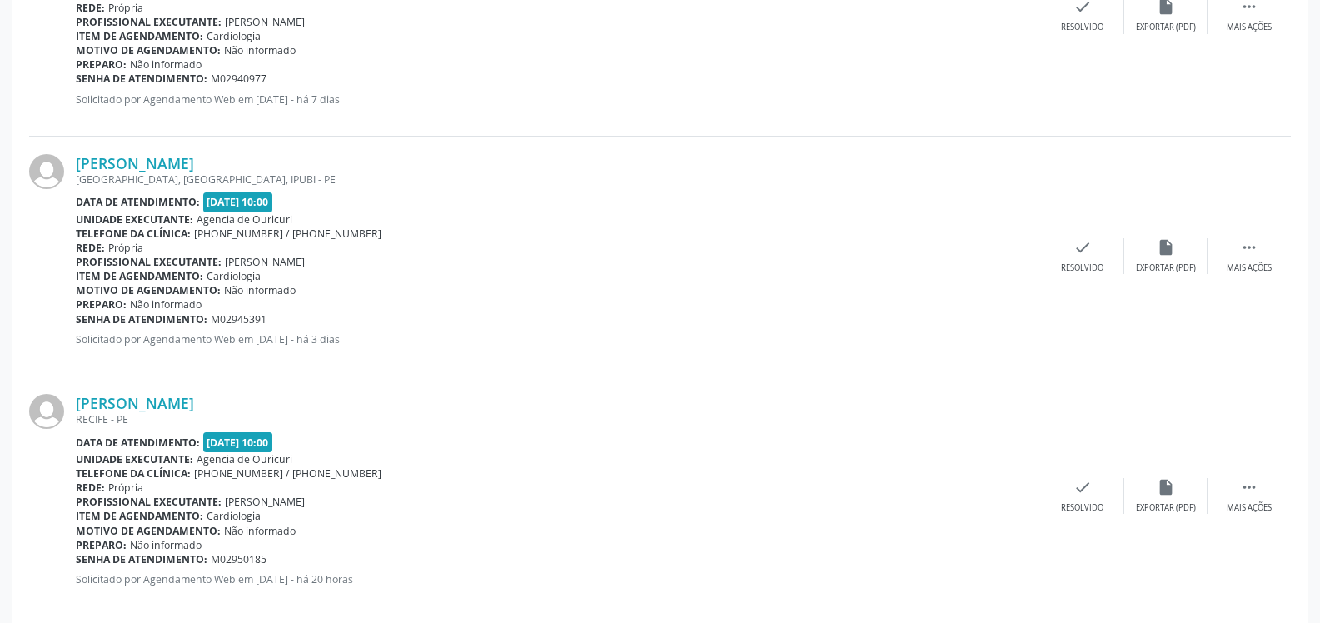
scroll to position [3712, 0]
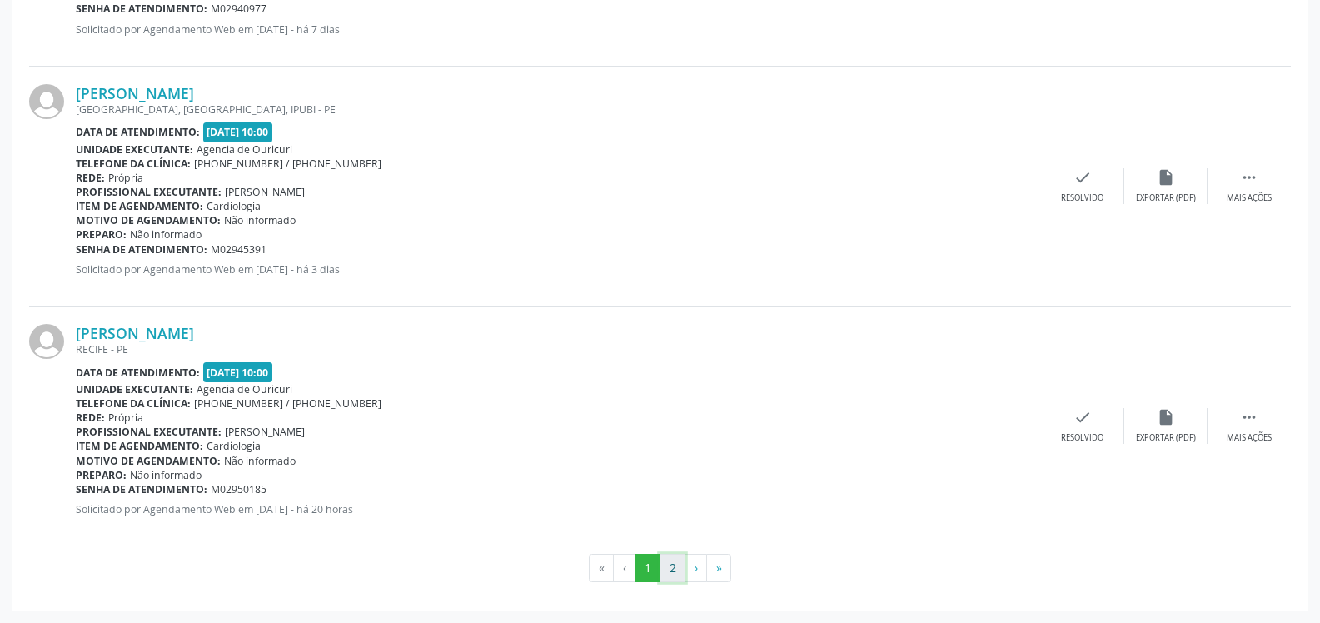
click at [679, 561] on button "2" at bounding box center [672, 568] width 26 height 28
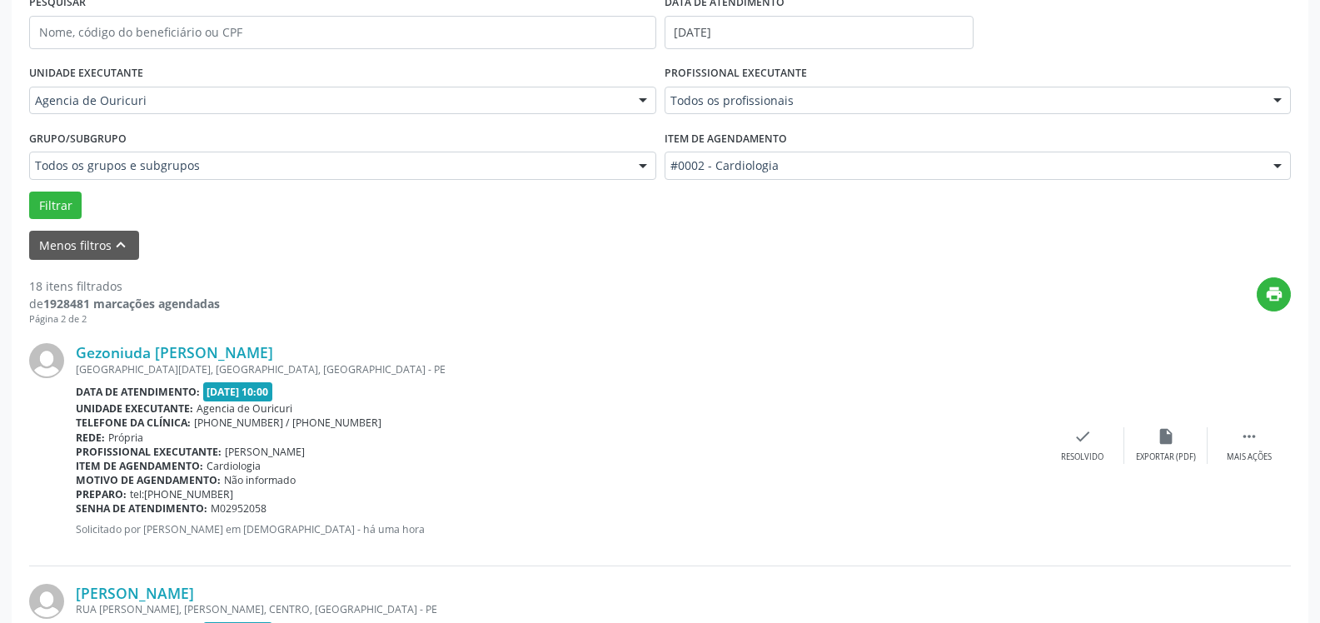
scroll to position [0, 0]
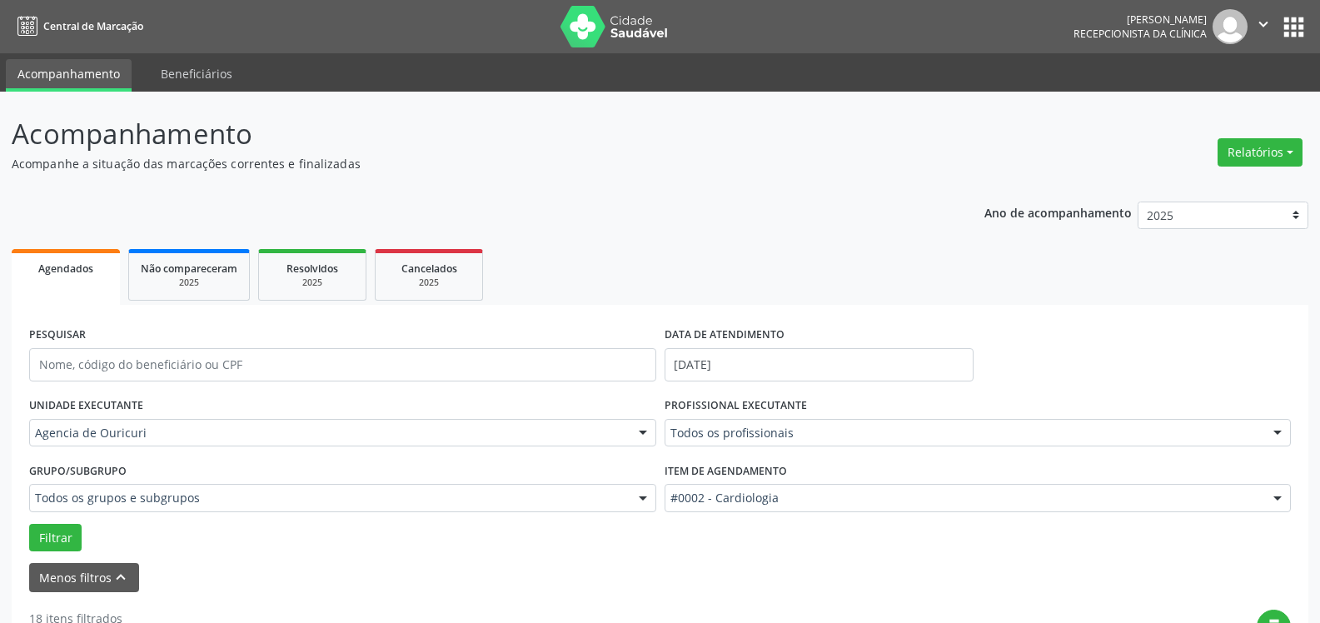
click at [82, 281] on link "Agendados" at bounding box center [66, 277] width 108 height 56
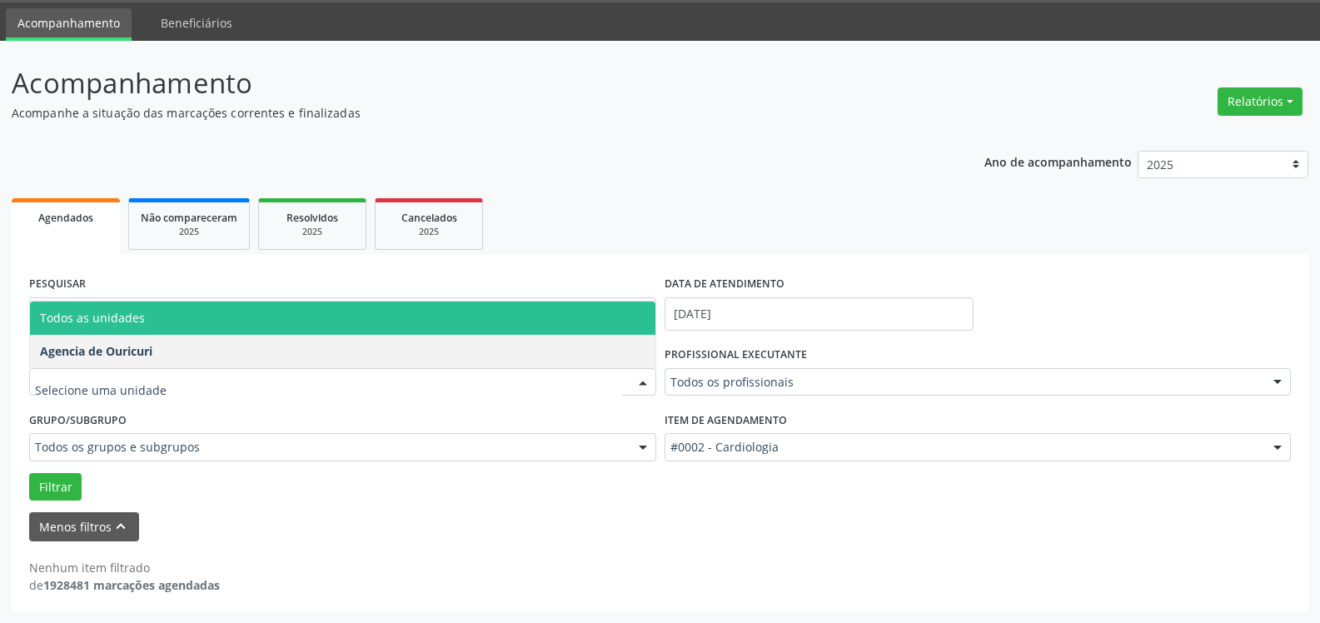
click at [213, 333] on span "Todos as unidades" at bounding box center [342, 317] width 625 height 33
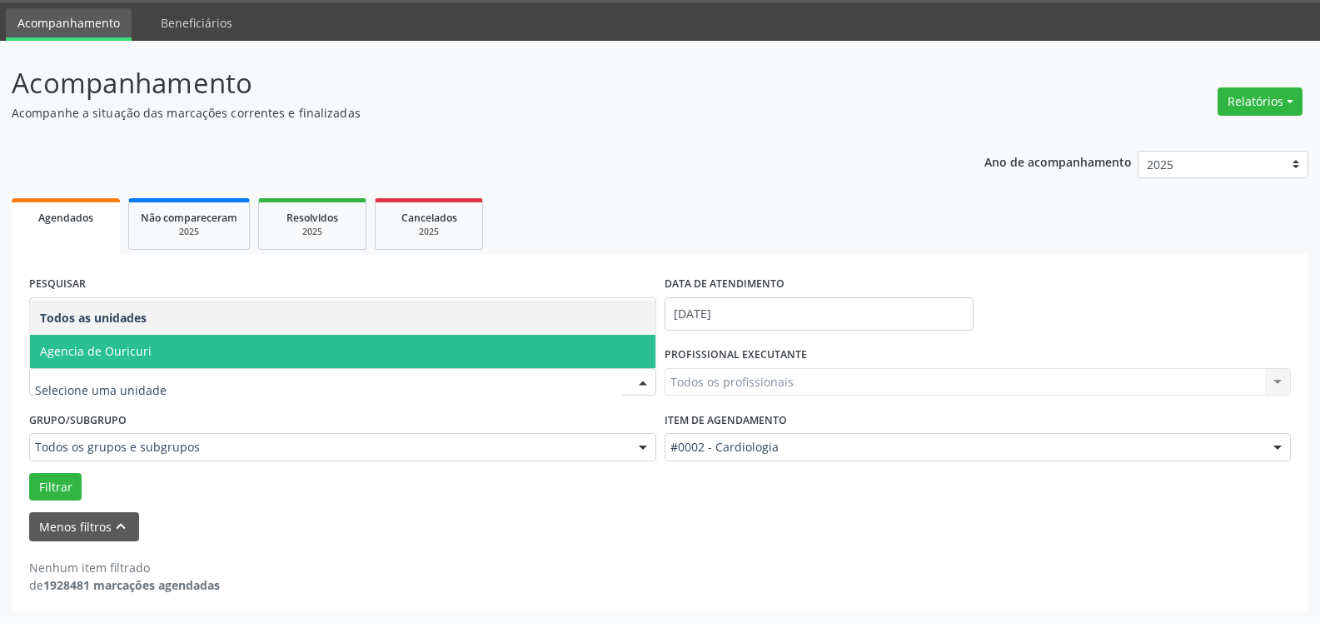
click at [212, 354] on span "Agencia de Ouricuri" at bounding box center [342, 351] width 625 height 33
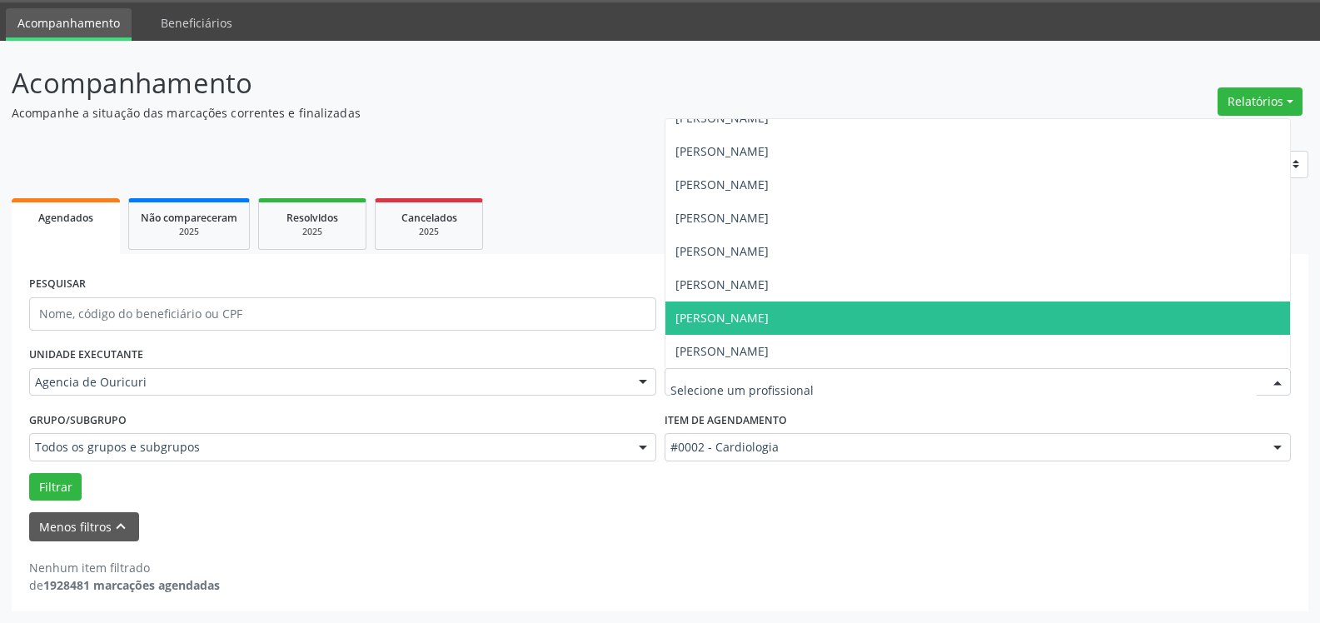
click at [768, 325] on span "[PERSON_NAME]" at bounding box center [721, 318] width 93 height 16
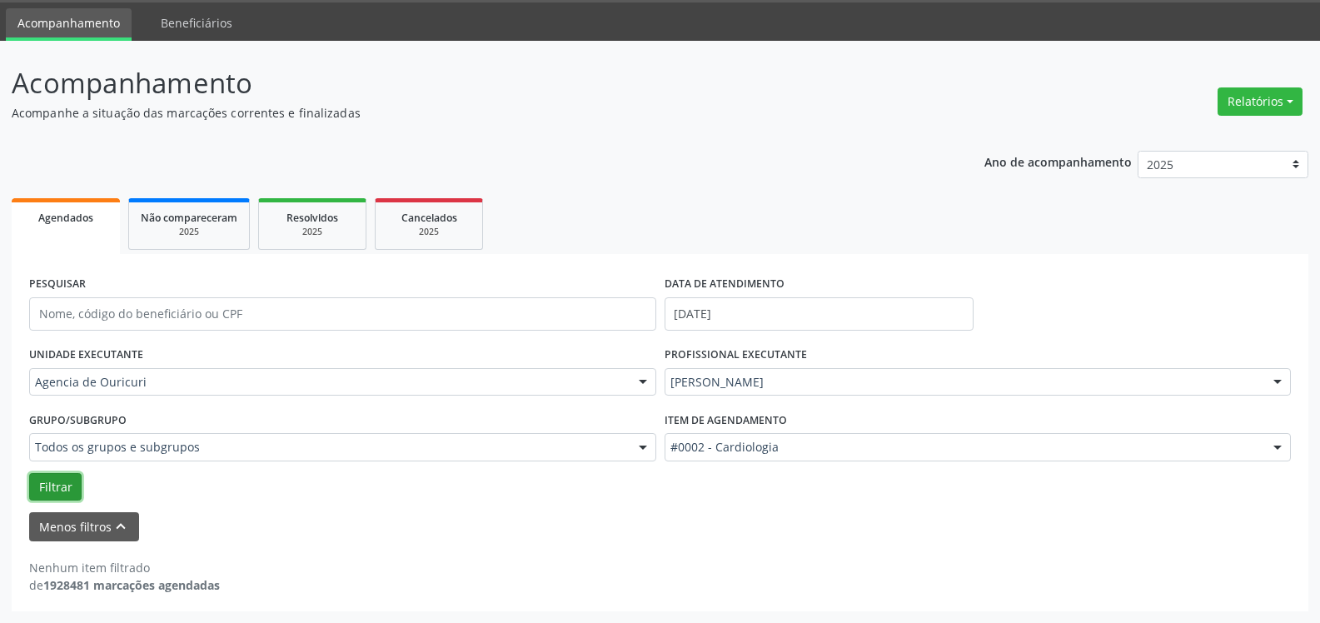
click at [60, 477] on button "Filtrar" at bounding box center [55, 487] width 52 height 28
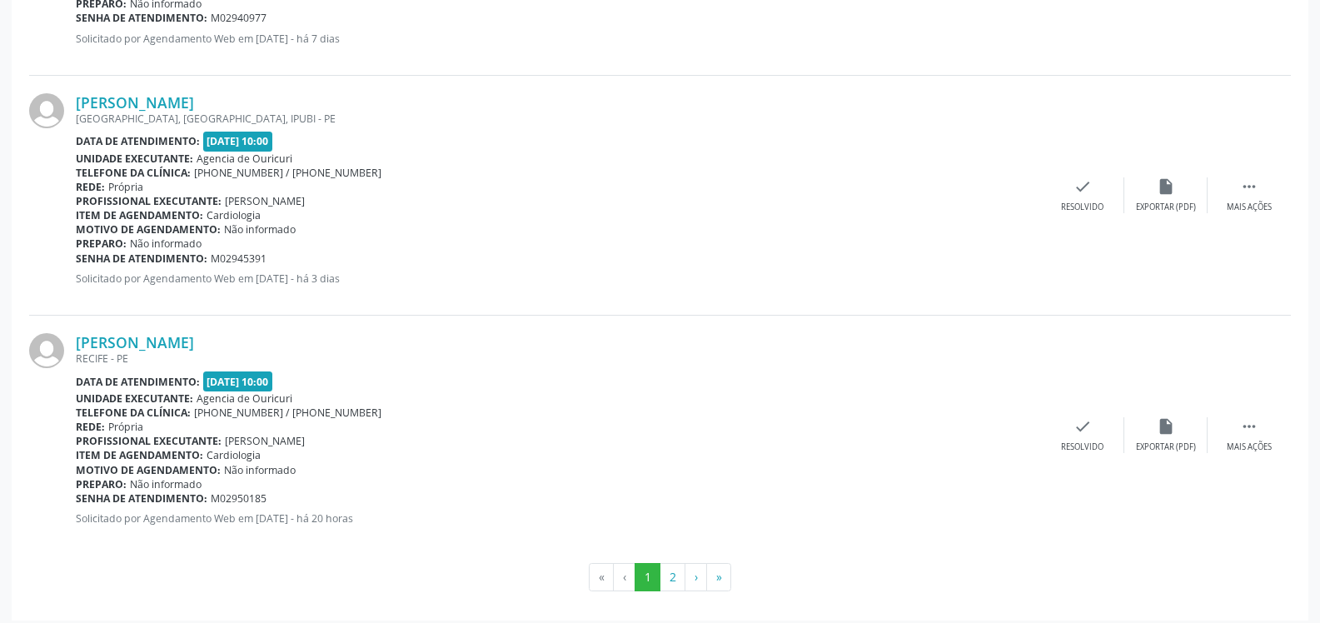
scroll to position [3712, 0]
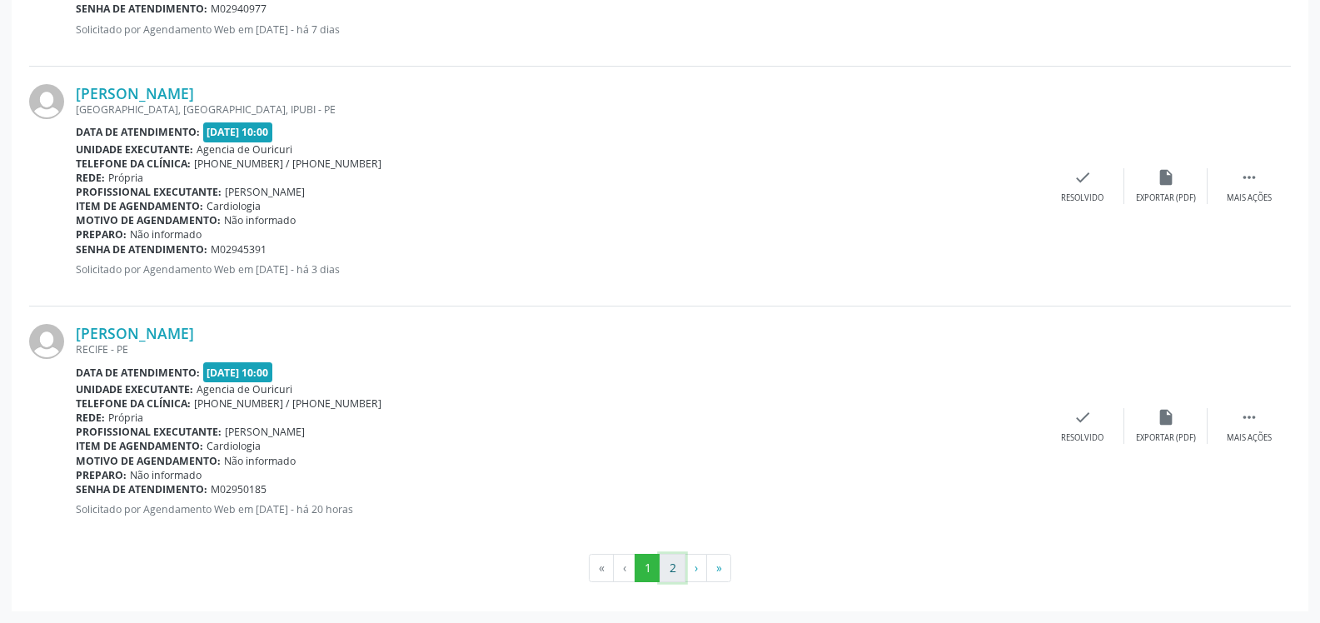
click at [673, 575] on button "2" at bounding box center [672, 568] width 26 height 28
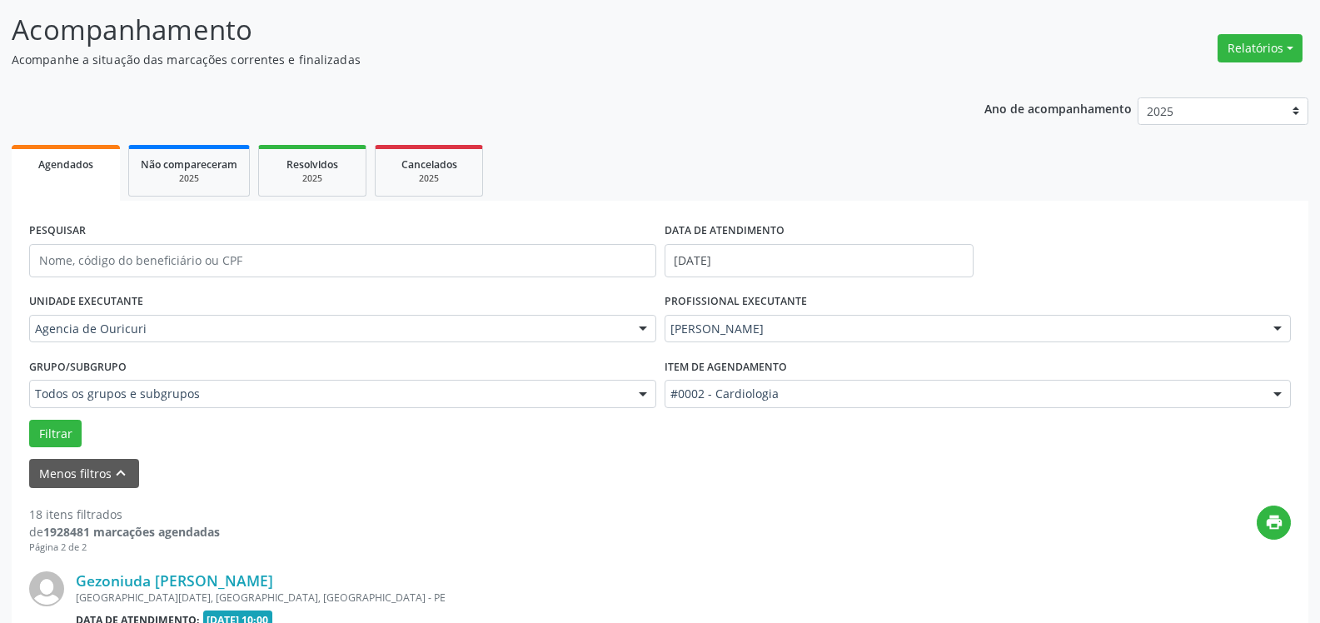
scroll to position [832, 0]
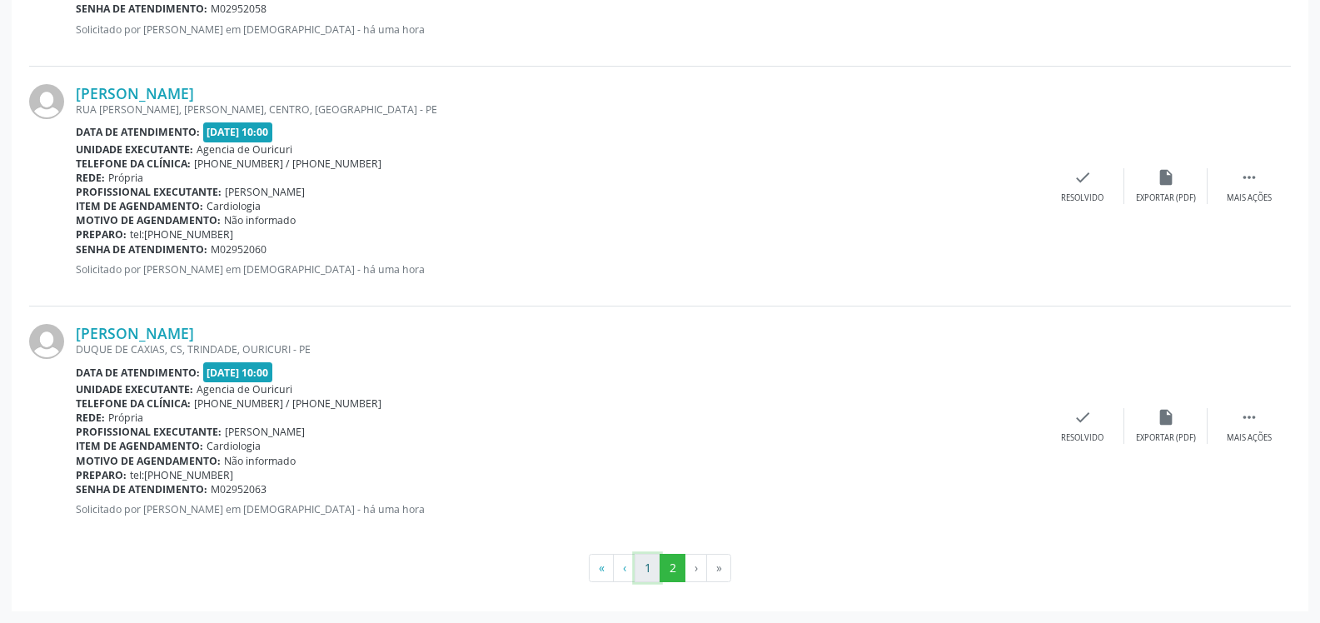
click at [647, 572] on button "1" at bounding box center [647, 568] width 26 height 28
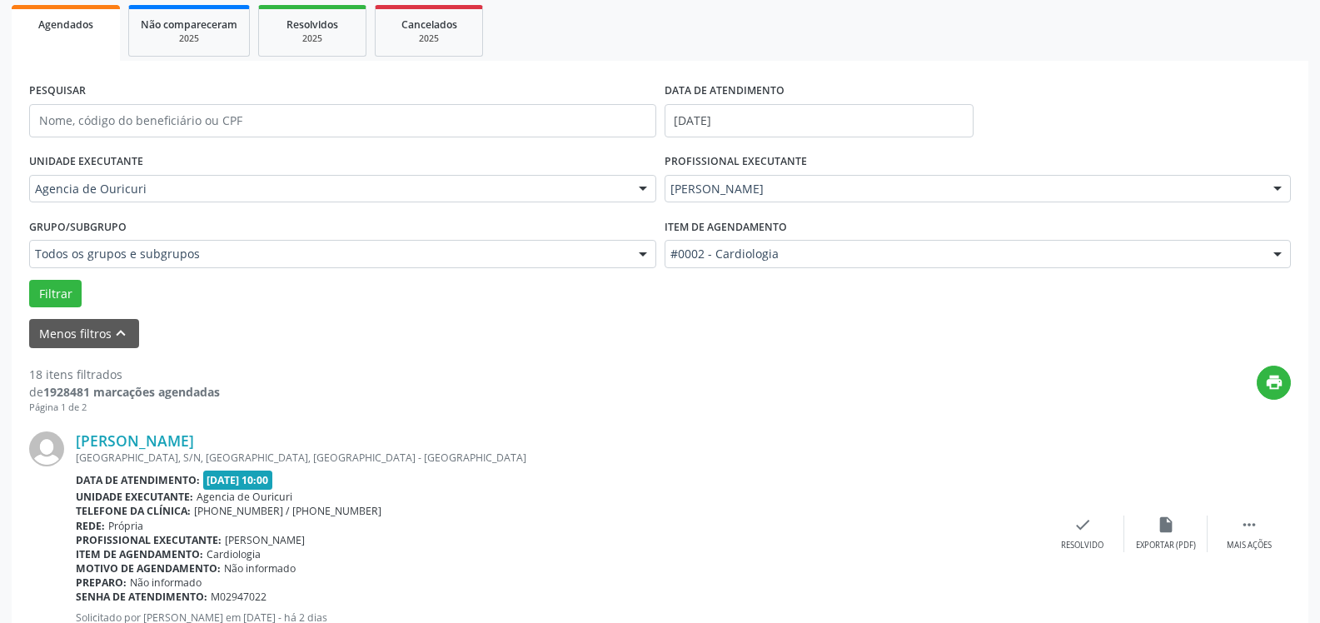
scroll to position [0, 0]
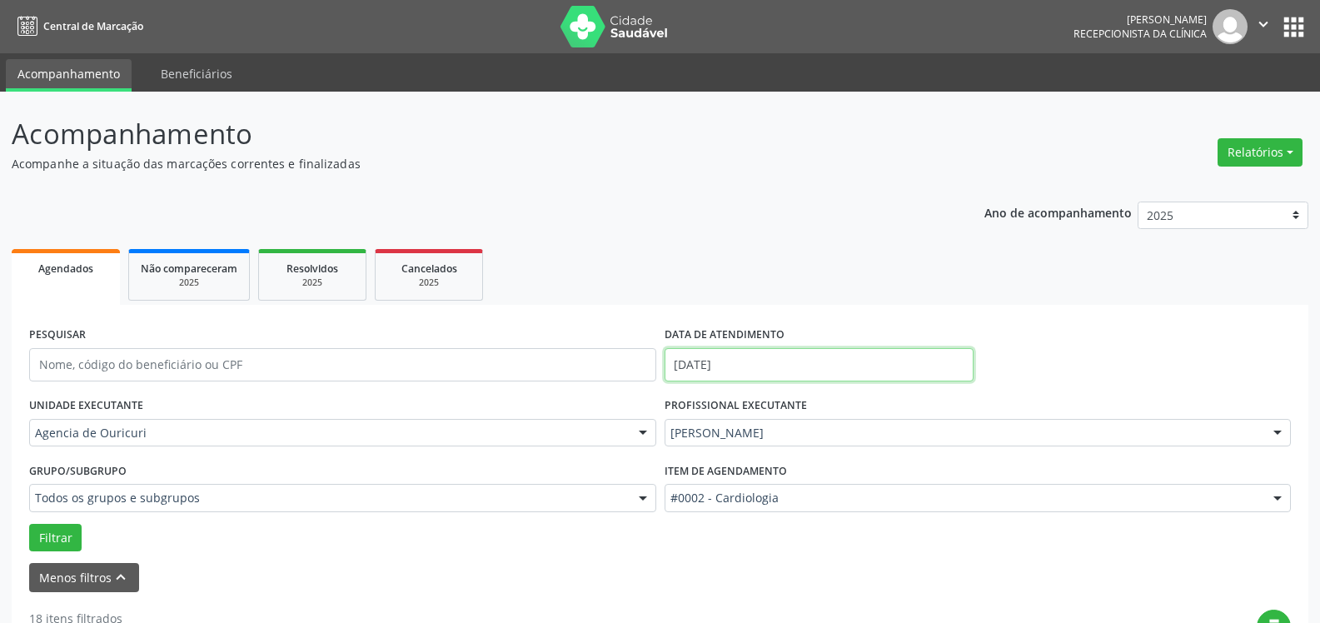
click at [804, 356] on input "[DATE]" at bounding box center [818, 364] width 309 height 33
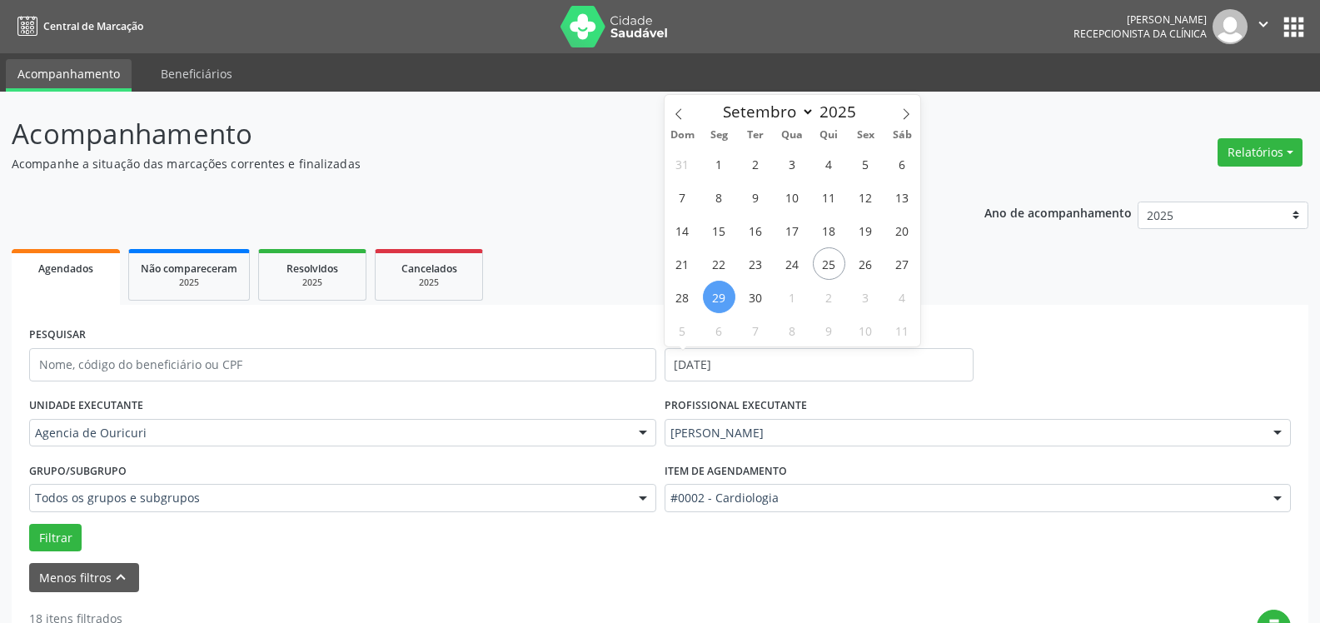
click at [979, 128] on header "Acompanhamento Acompanhe a situação das marcações correntes e finalizadas Relat…" at bounding box center [660, 142] width 1296 height 59
click at [790, 449] on div "PROFISSIONAL EXECUTANTE [PERSON_NAME] Todos os profissionais [PERSON_NAME] [PER…" at bounding box center [977, 425] width 635 height 65
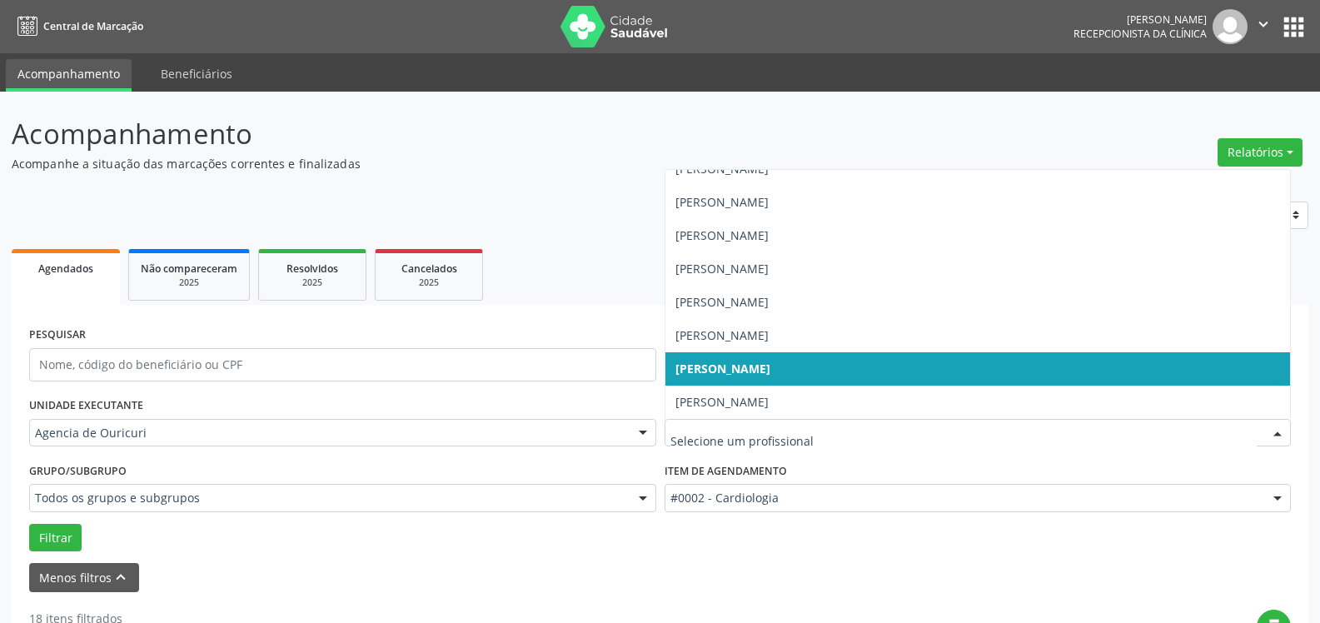
click at [796, 442] on div at bounding box center [977, 433] width 627 height 28
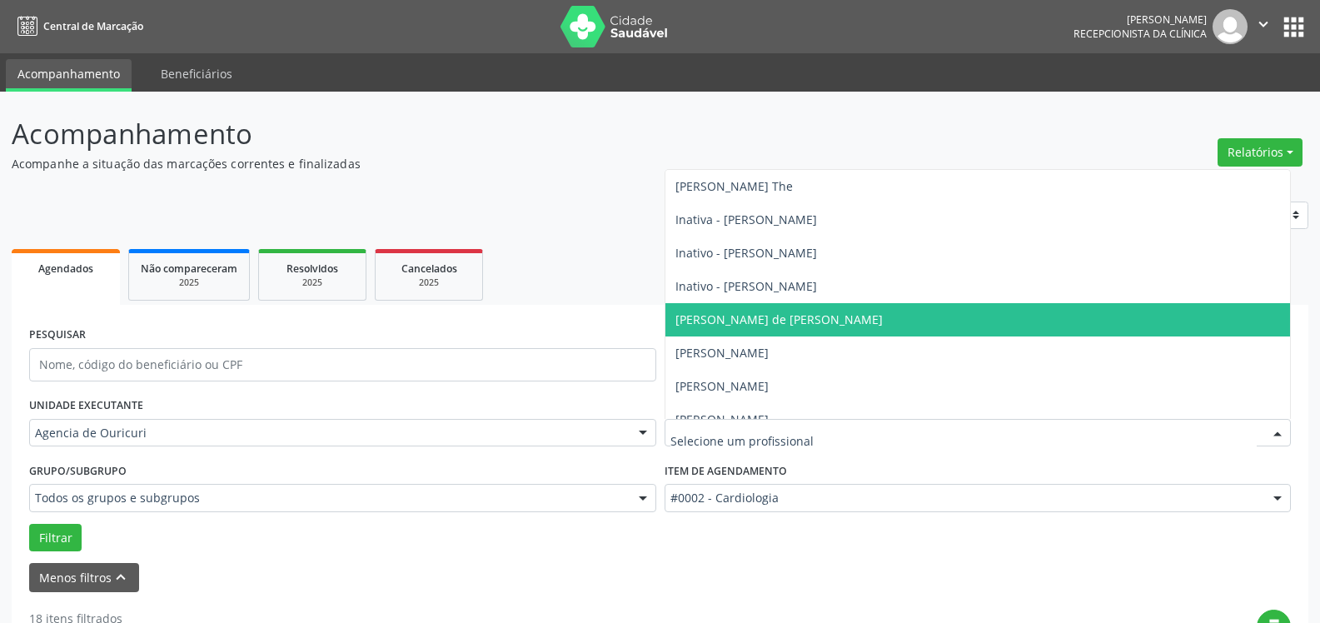
scroll to position [250, 0]
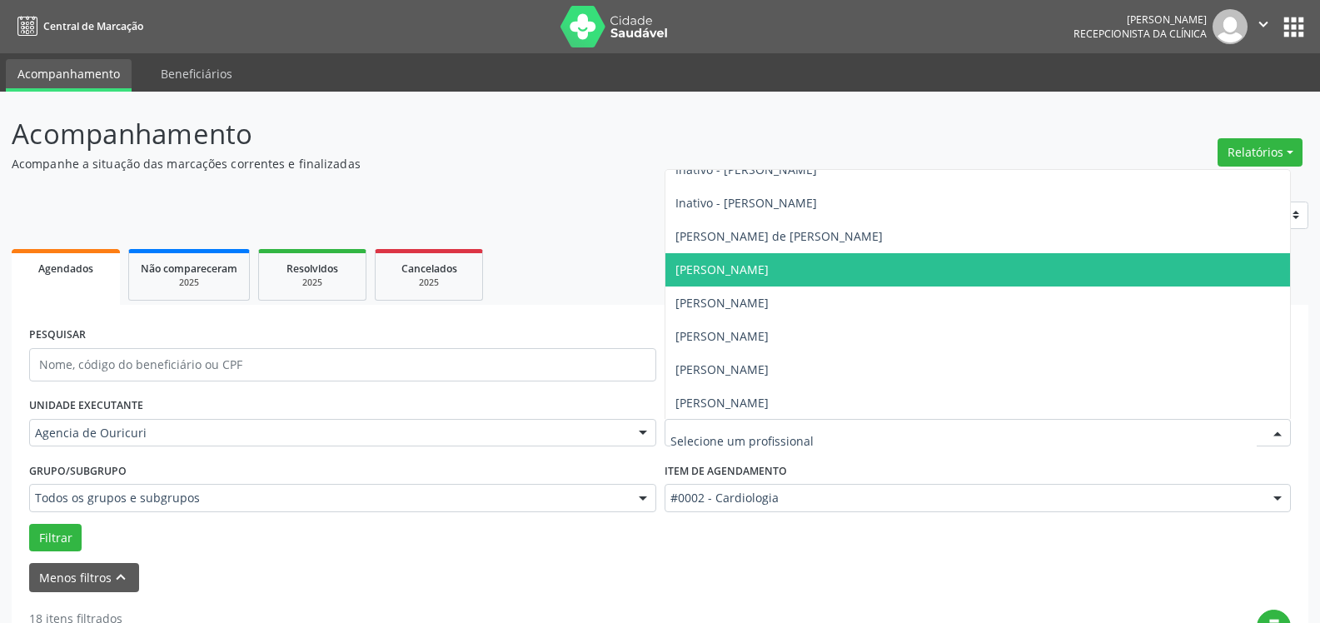
drag, startPoint x: 690, startPoint y: 276, endPoint x: 800, endPoint y: 258, distance: 111.3
click at [800, 258] on span "[PERSON_NAME]" at bounding box center [977, 269] width 625 height 33
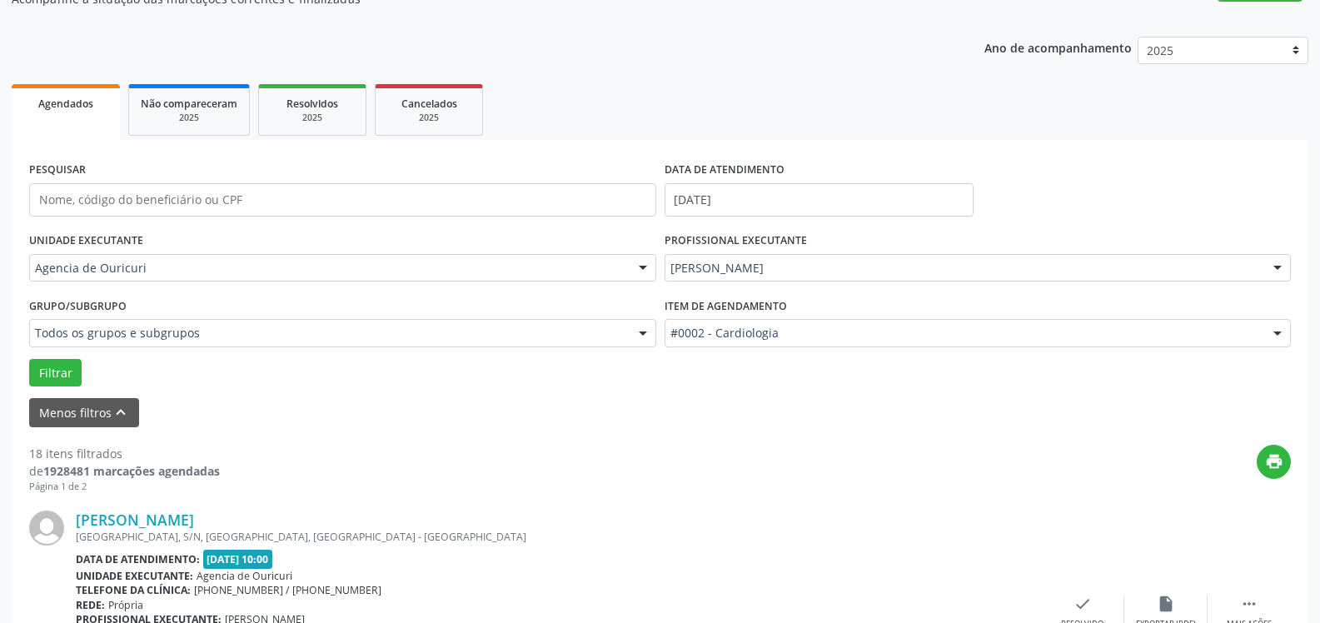
scroll to position [0, 0]
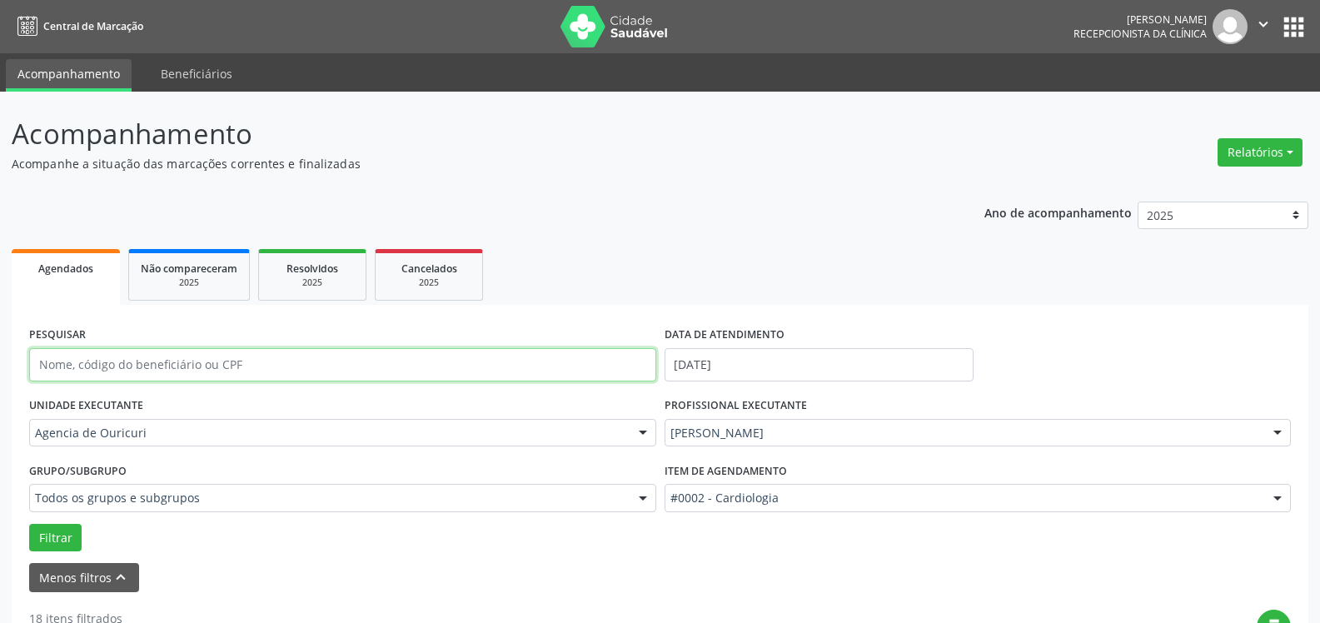
click at [240, 372] on input "text" at bounding box center [342, 364] width 627 height 33
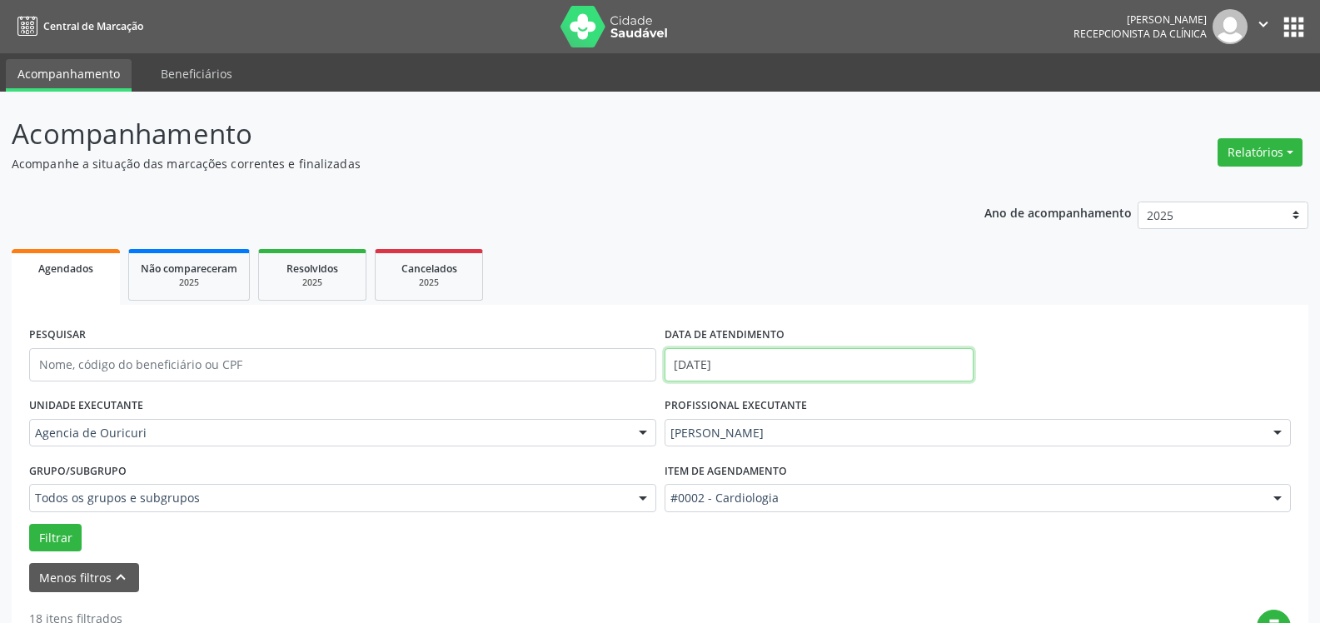
click at [789, 368] on input "[DATE]" at bounding box center [818, 364] width 309 height 33
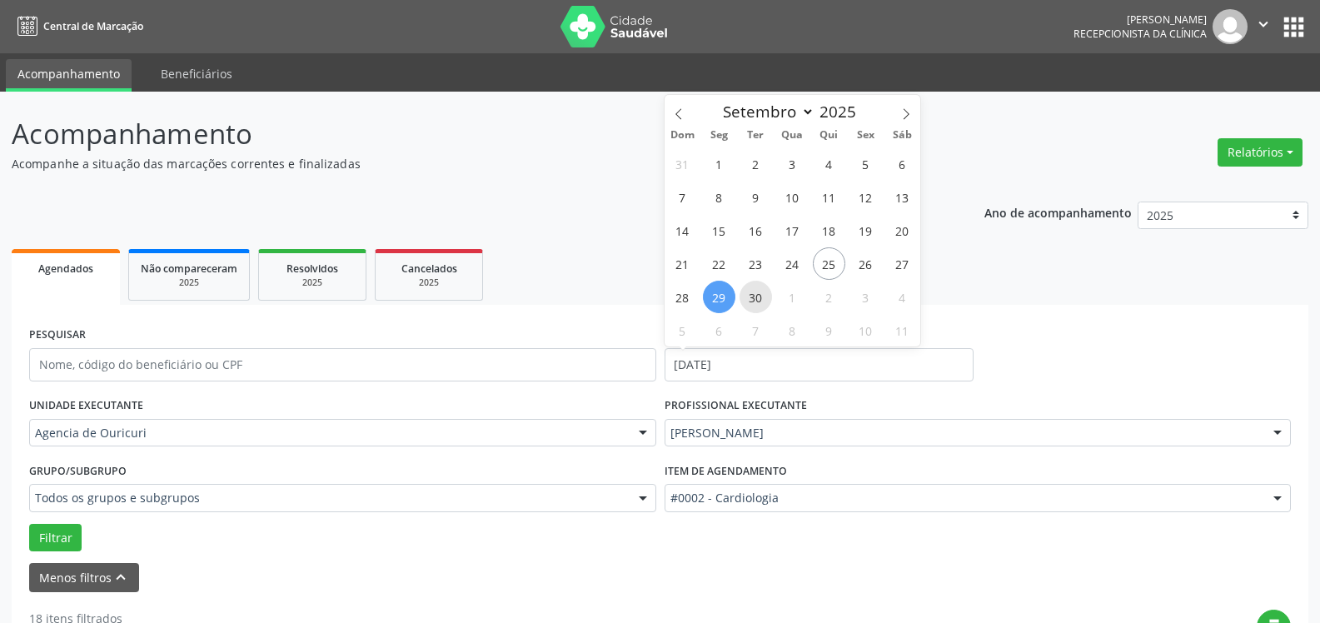
click at [758, 299] on span "30" at bounding box center [755, 297] width 32 height 32
type input "[DATE]"
click at [758, 299] on span "30" at bounding box center [755, 297] width 32 height 32
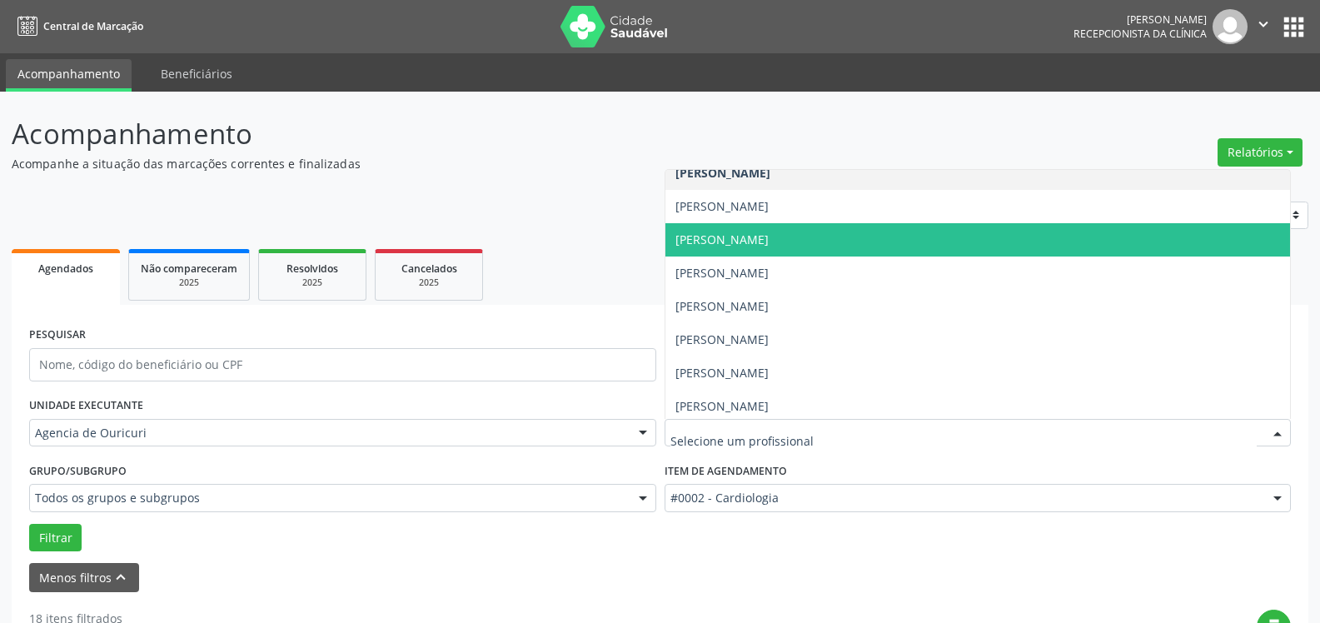
scroll to position [351, 0]
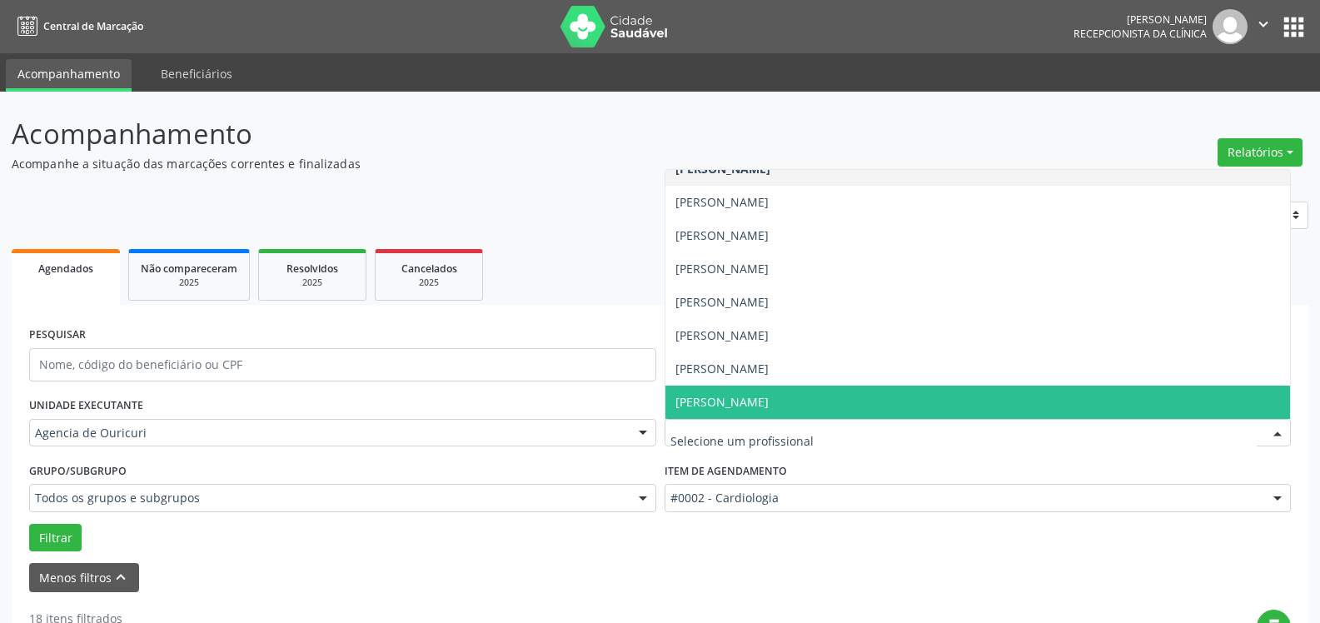
click at [768, 395] on span "[PERSON_NAME]" at bounding box center [721, 402] width 93 height 16
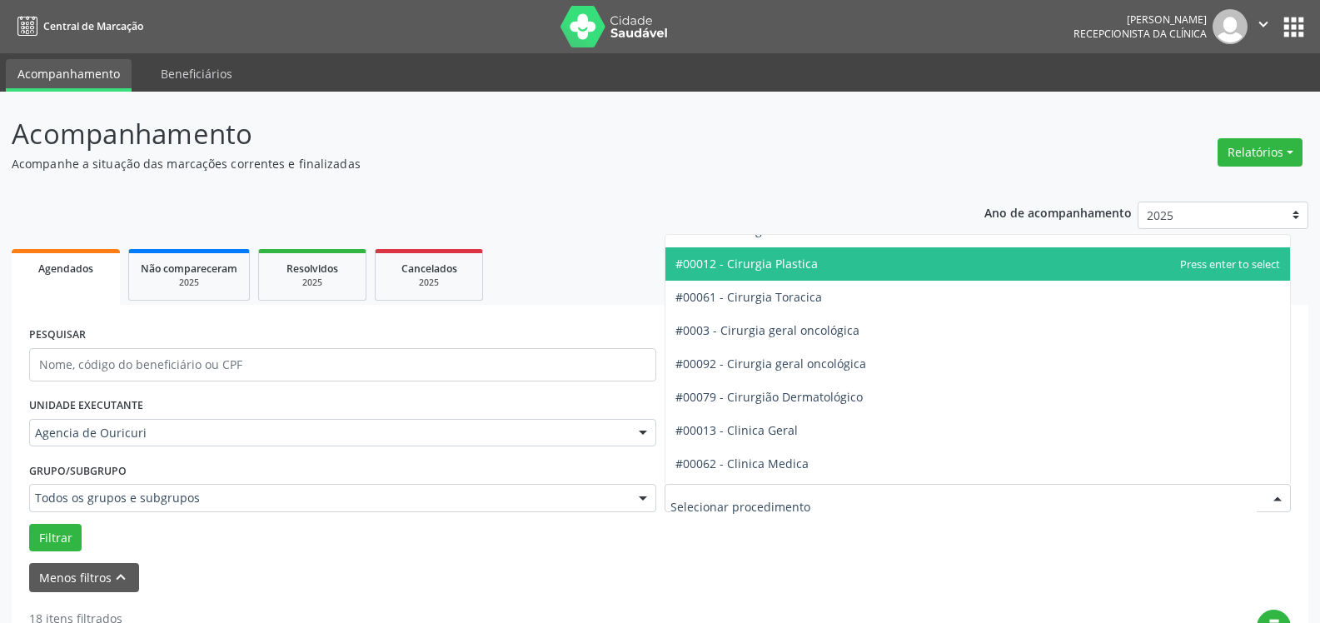
scroll to position [416, 0]
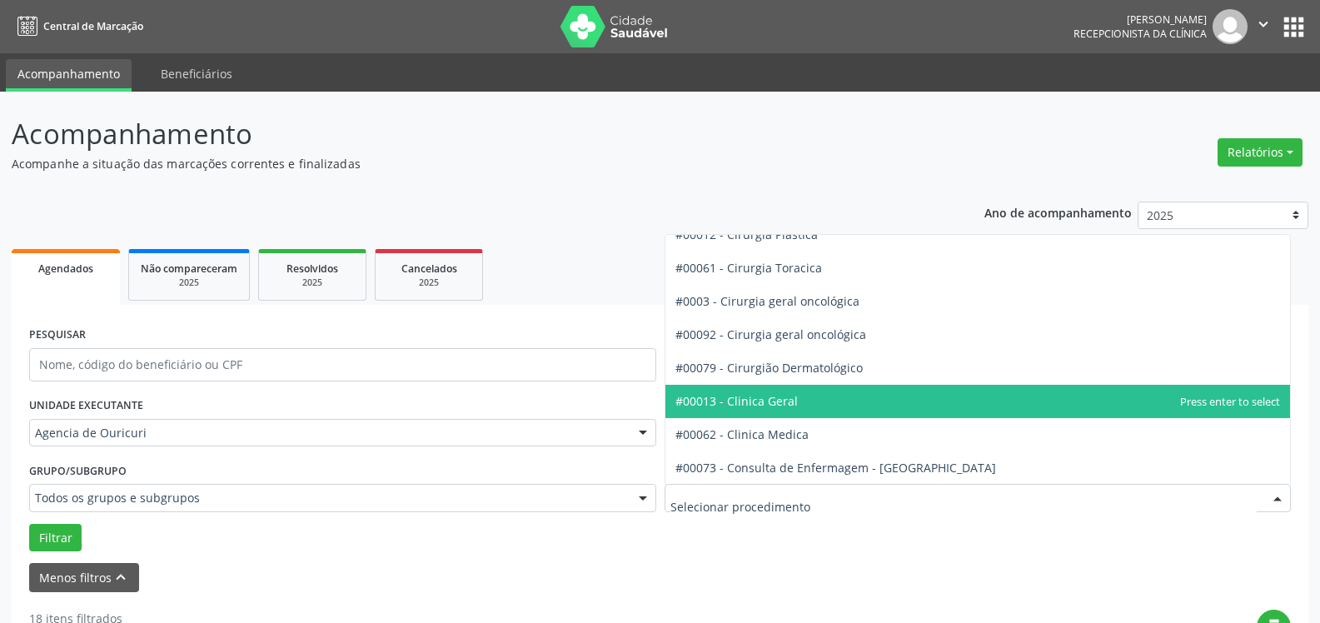
click at [763, 392] on span "#00013 - Clinica Geral" at bounding box center [977, 401] width 625 height 33
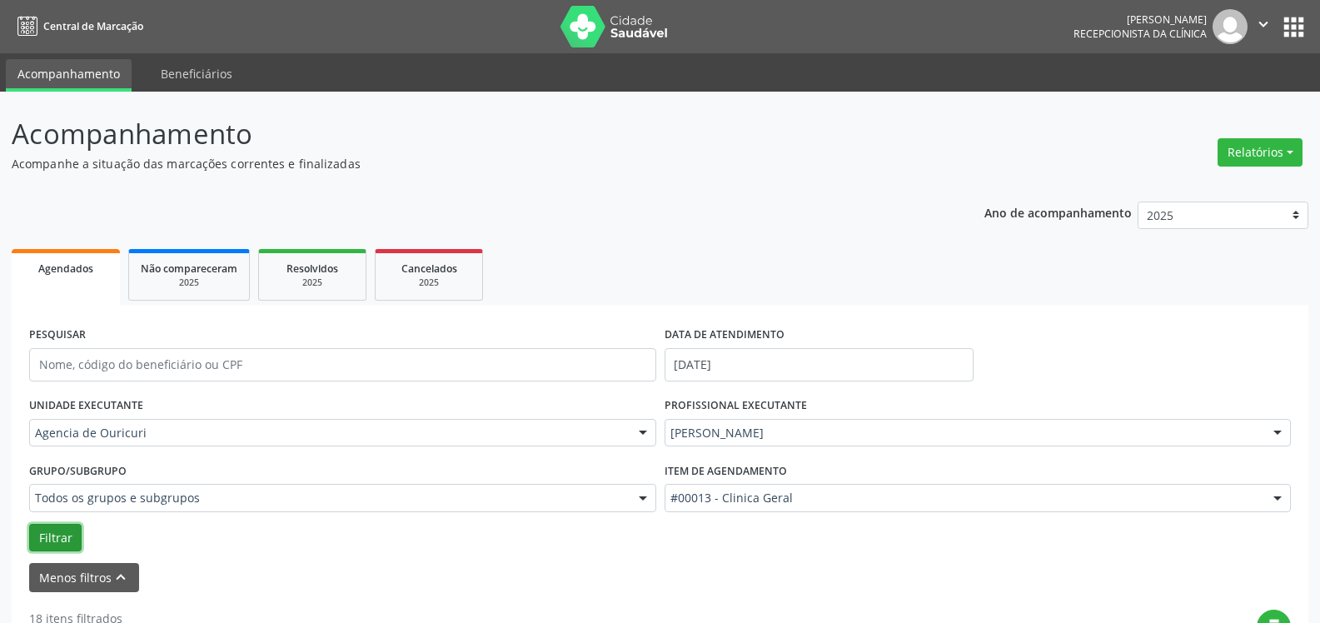
click at [58, 548] on button "Filtrar" at bounding box center [55, 538] width 52 height 28
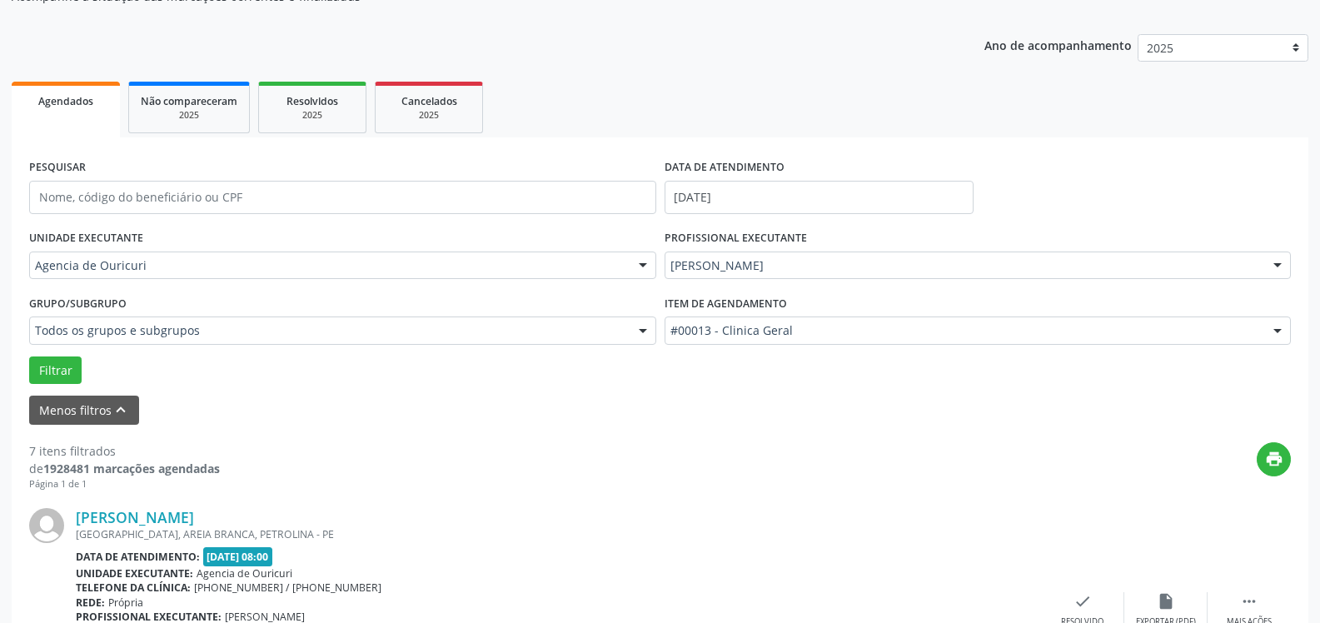
scroll to position [167, 0]
click at [57, 368] on button "Filtrar" at bounding box center [55, 371] width 52 height 28
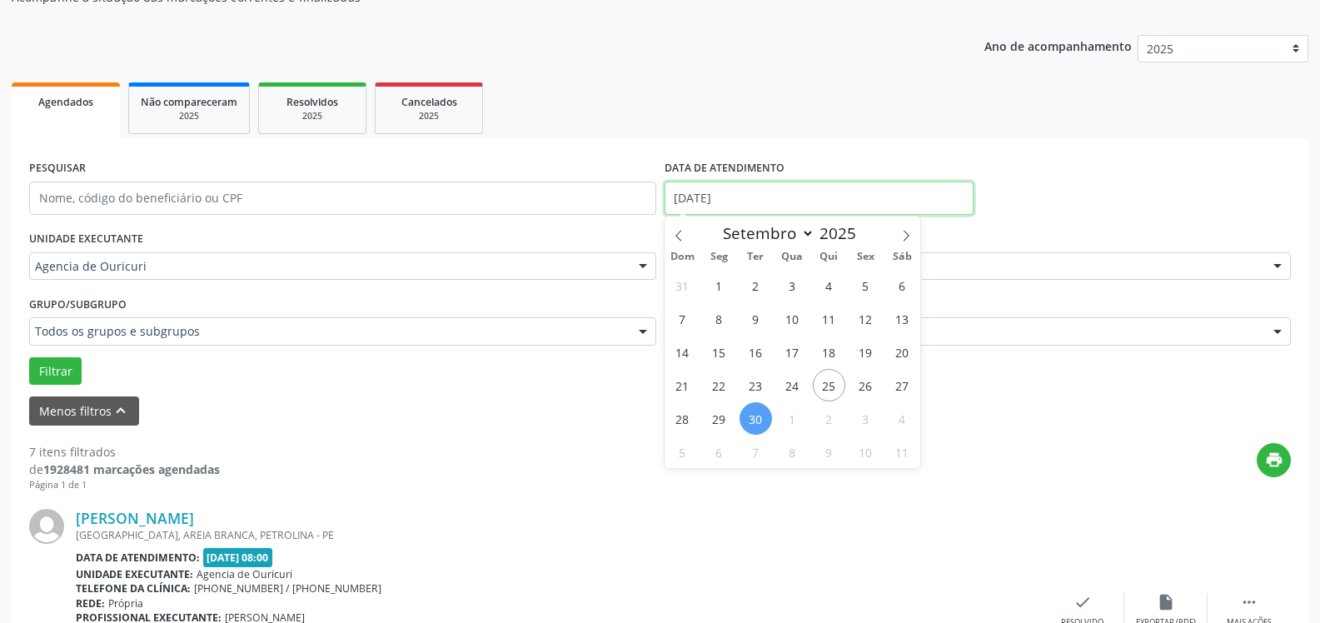
click at [792, 200] on input "[DATE]" at bounding box center [818, 198] width 309 height 33
click at [716, 417] on span "29" at bounding box center [719, 418] width 32 height 32
type input "[DATE]"
click at [716, 417] on span "29" at bounding box center [719, 418] width 32 height 32
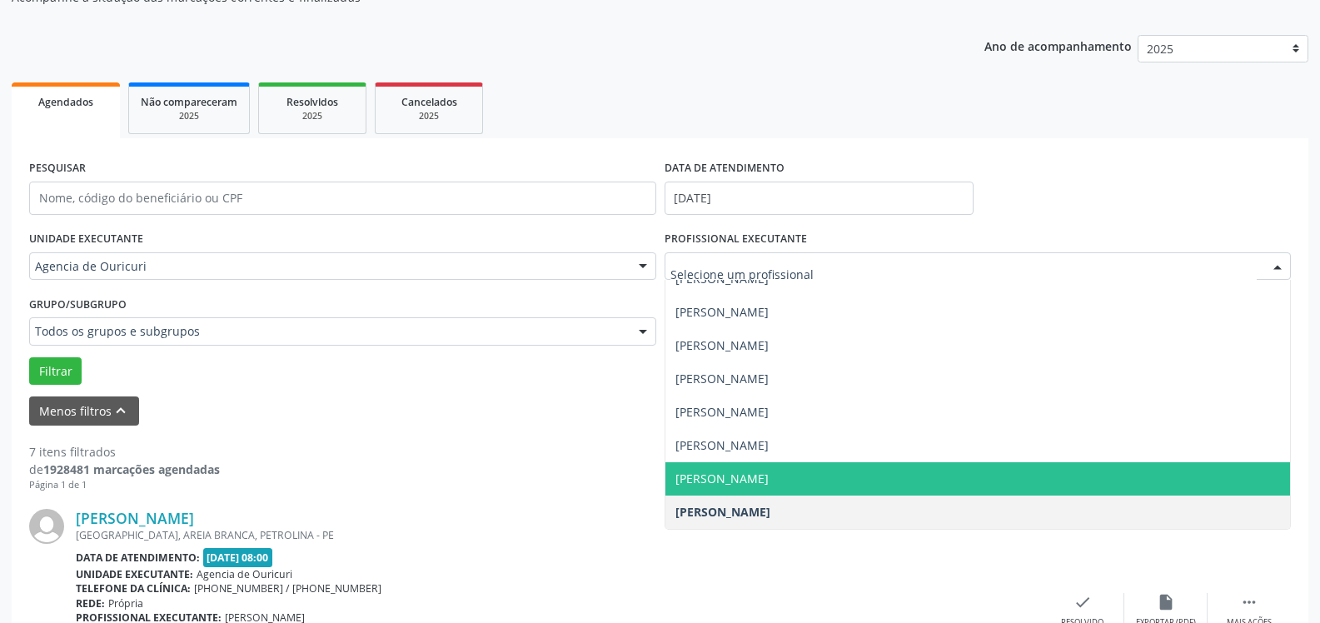
click at [748, 485] on span "[PERSON_NAME]" at bounding box center [721, 478] width 93 height 16
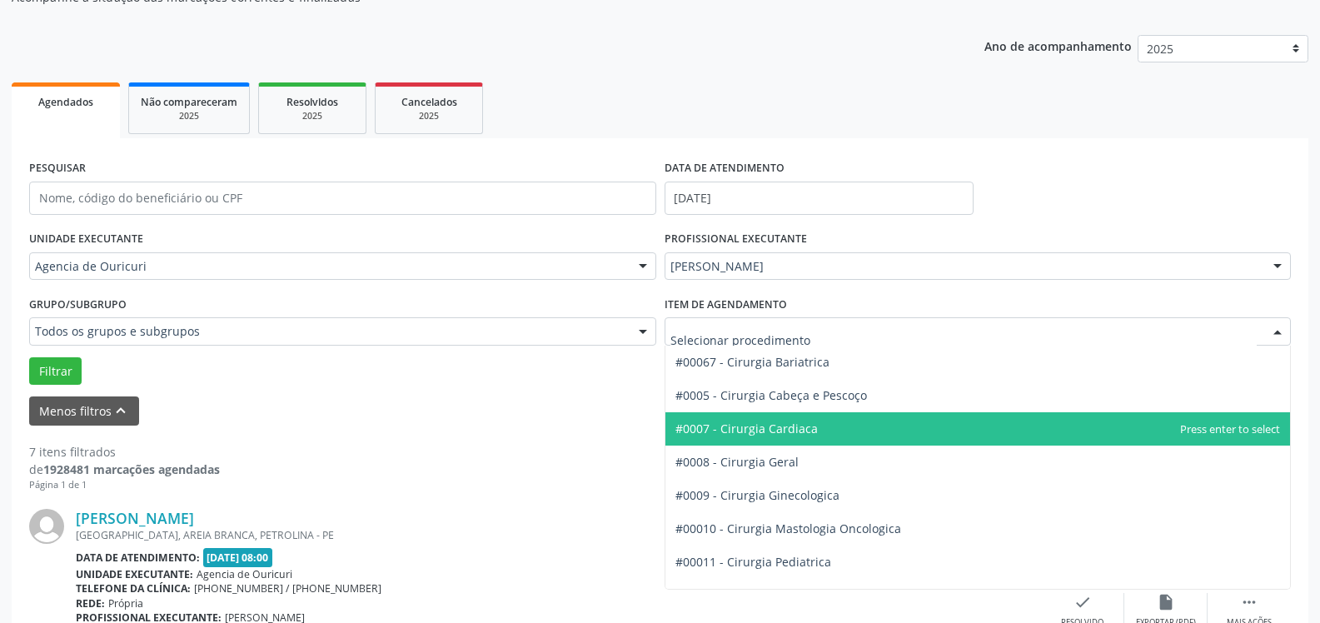
scroll to position [0, 0]
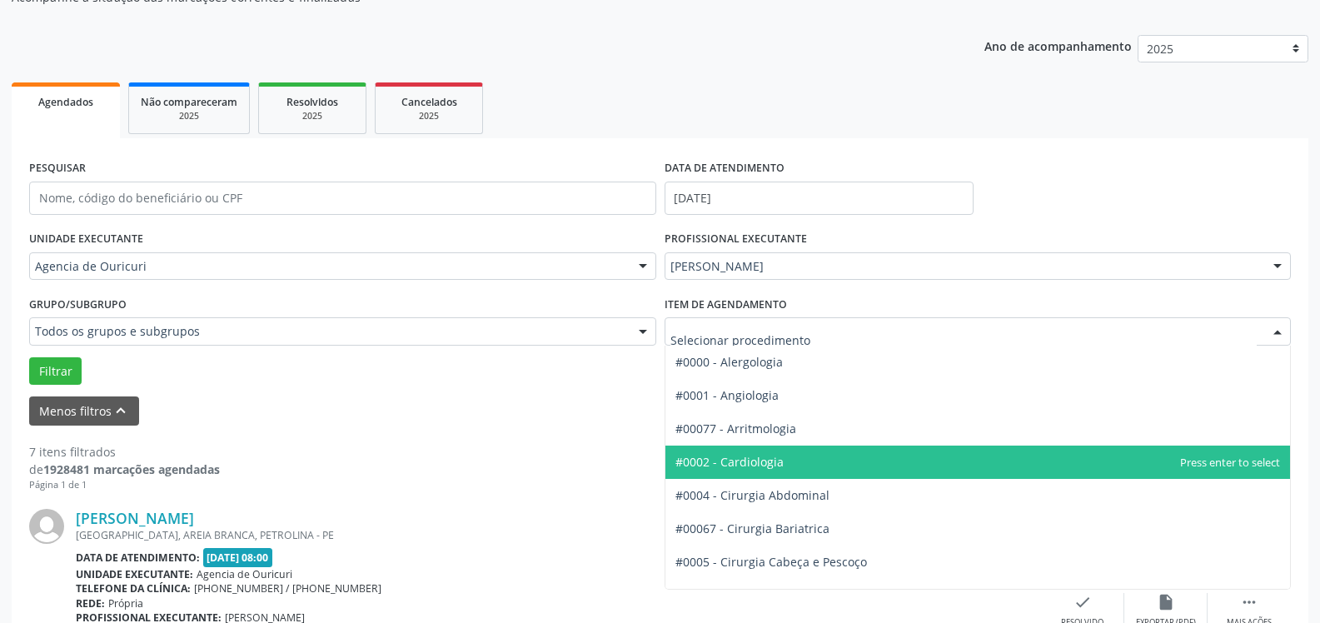
click at [749, 460] on span "#0002 - Cardiologia" at bounding box center [729, 462] width 108 height 16
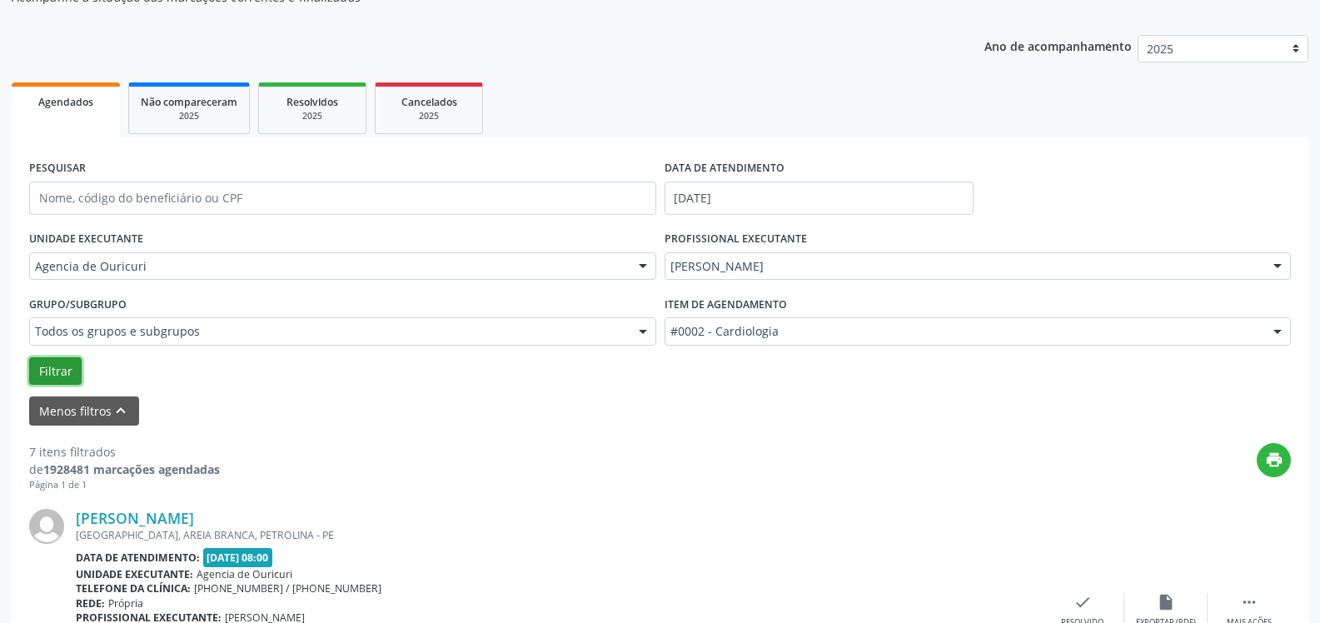
click at [57, 375] on button "Filtrar" at bounding box center [55, 371] width 52 height 28
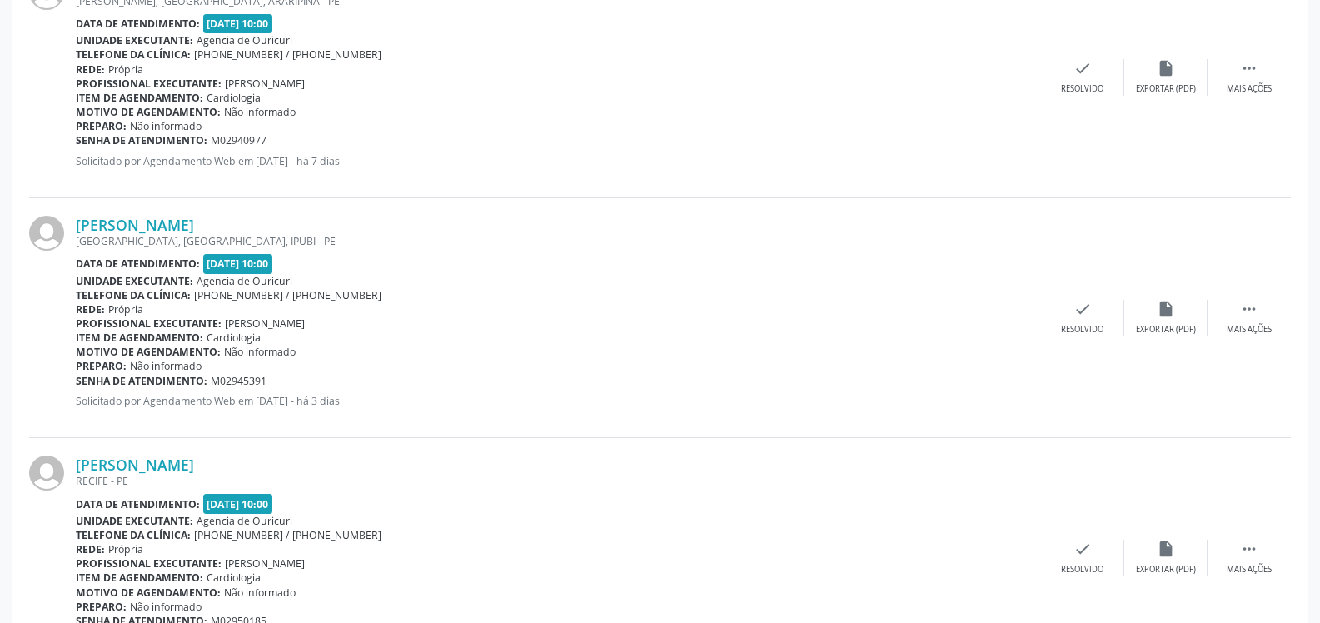
scroll to position [3712, 0]
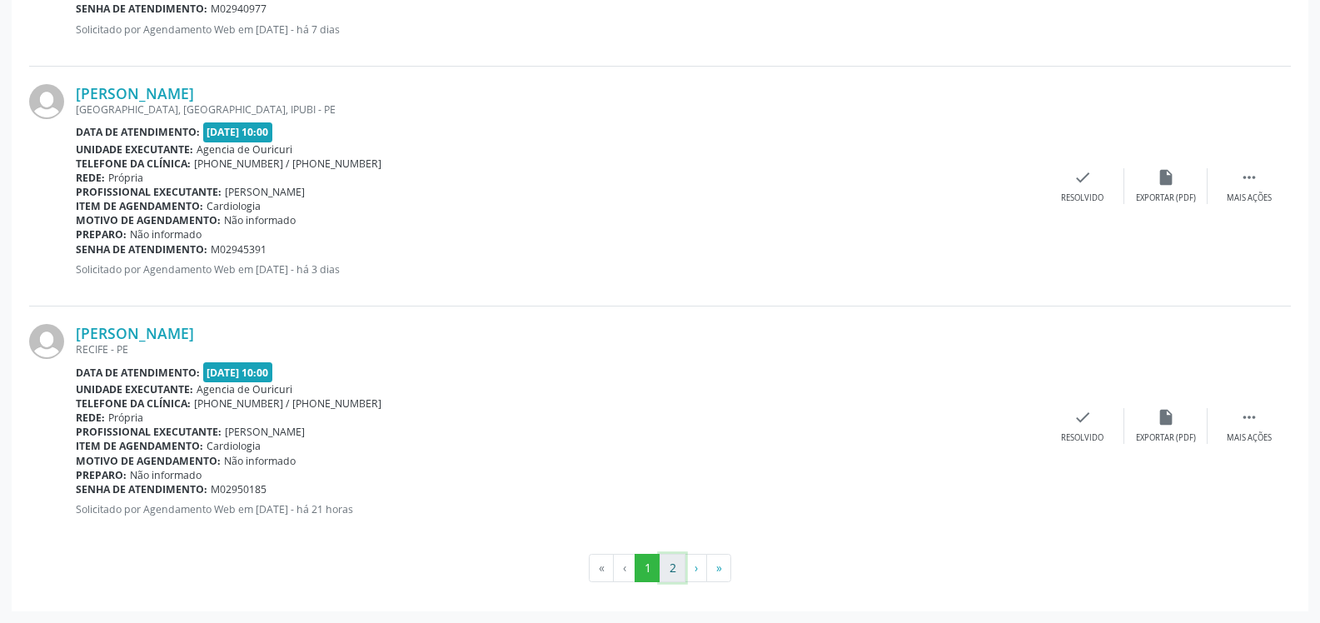
click at [670, 565] on button "2" at bounding box center [672, 568] width 26 height 28
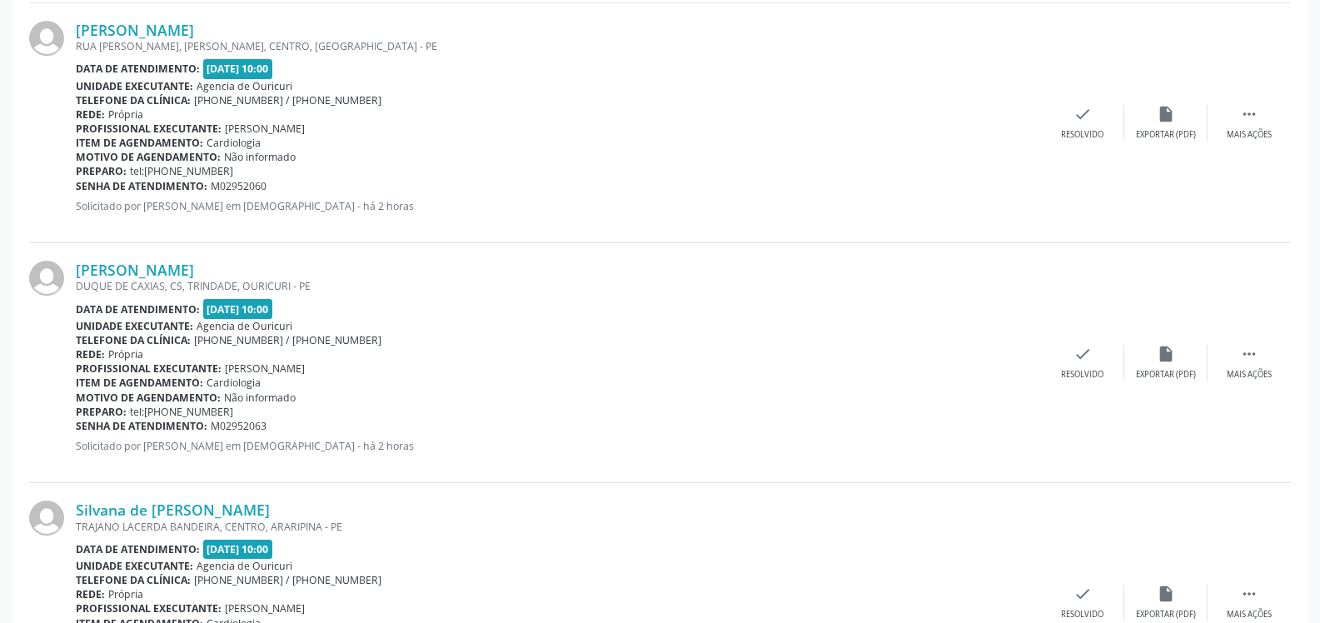
scroll to position [0, 0]
